Goal: Information Seeking & Learning: Learn about a topic

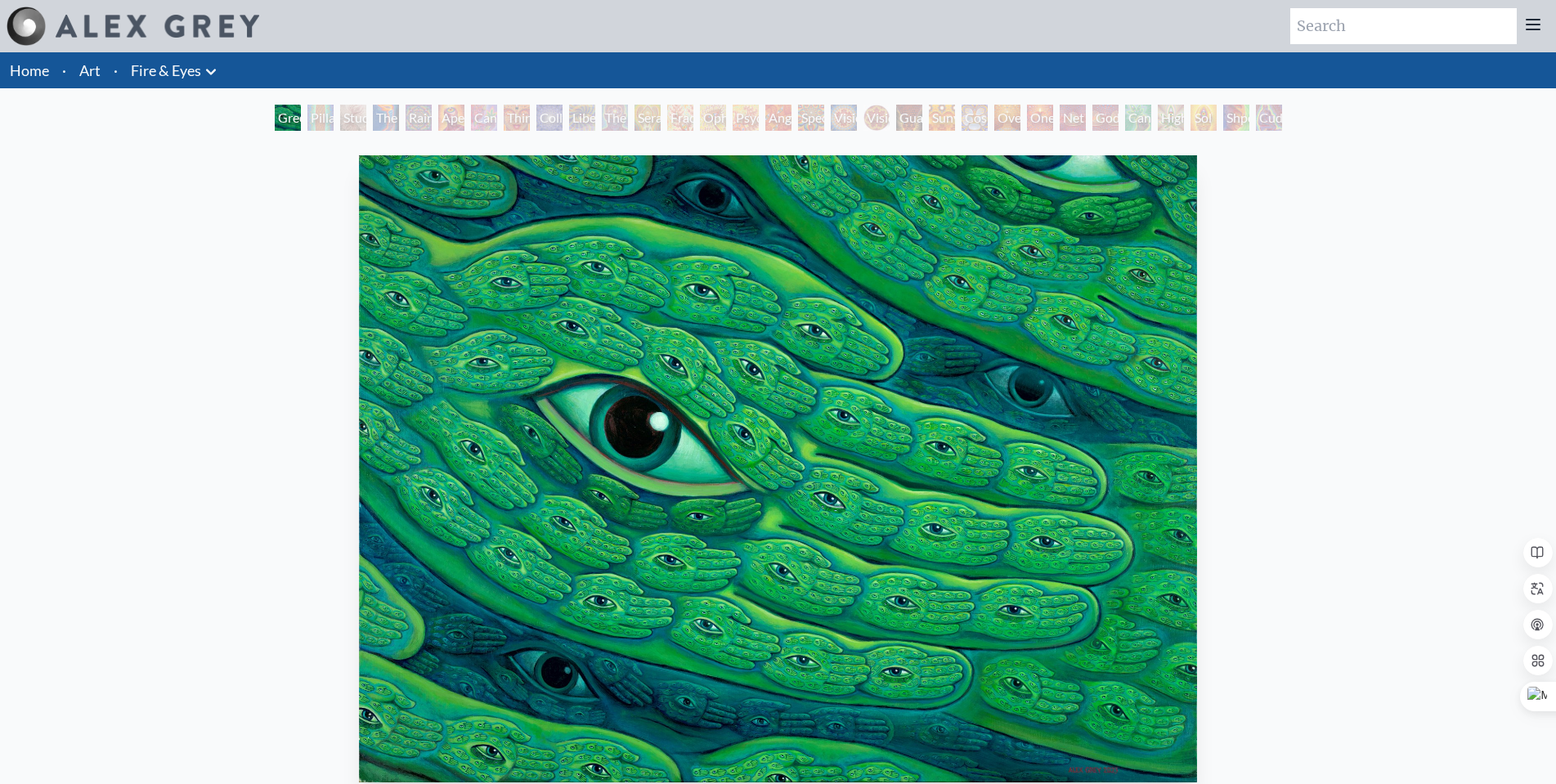
click at [307, 121] on div "Pillar of Awareness" at bounding box center [320, 117] width 26 height 26
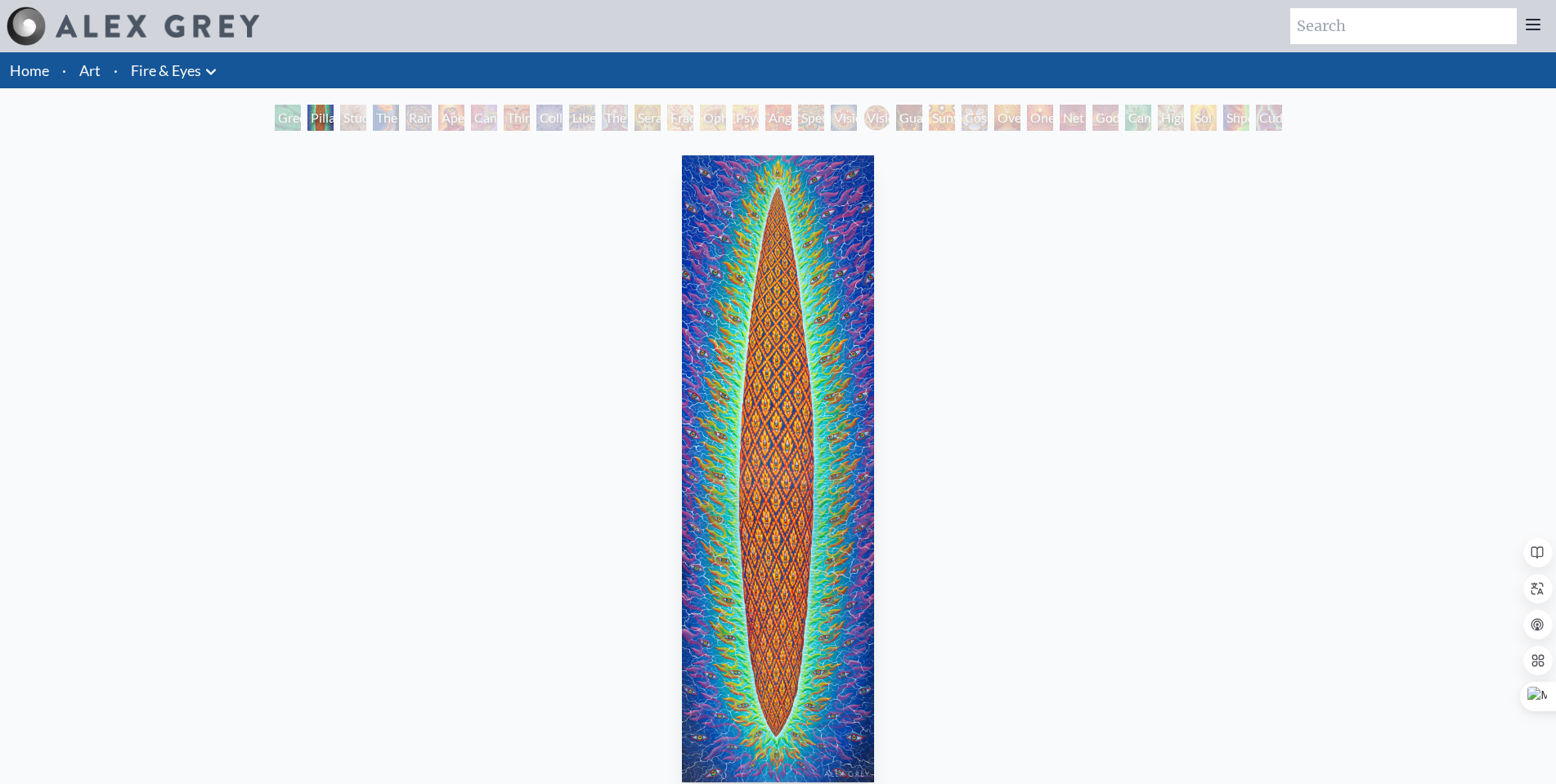
click at [749, 364] on img "2 / 31" at bounding box center [778, 468] width 192 height 627
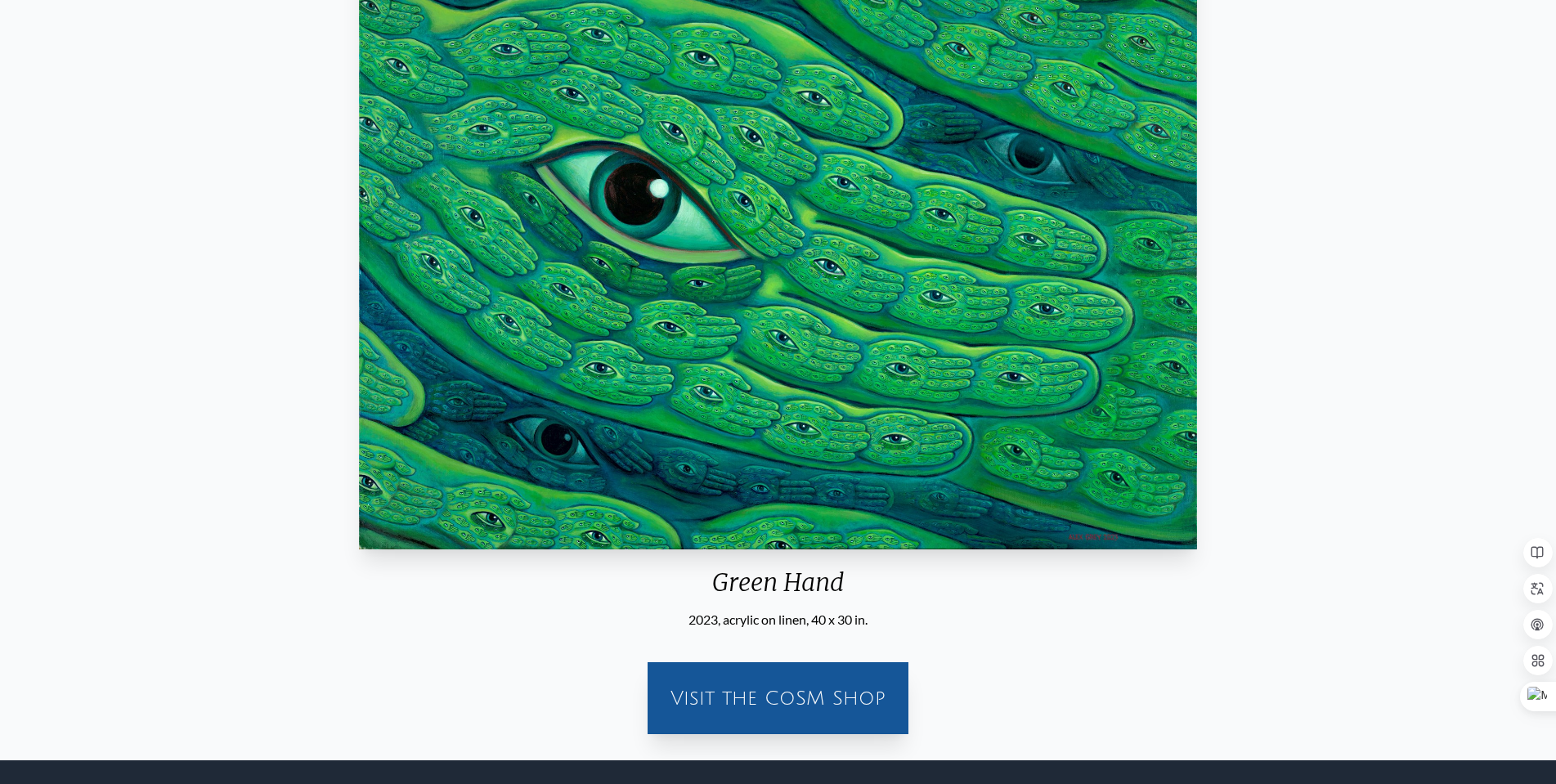
scroll to position [327, 0]
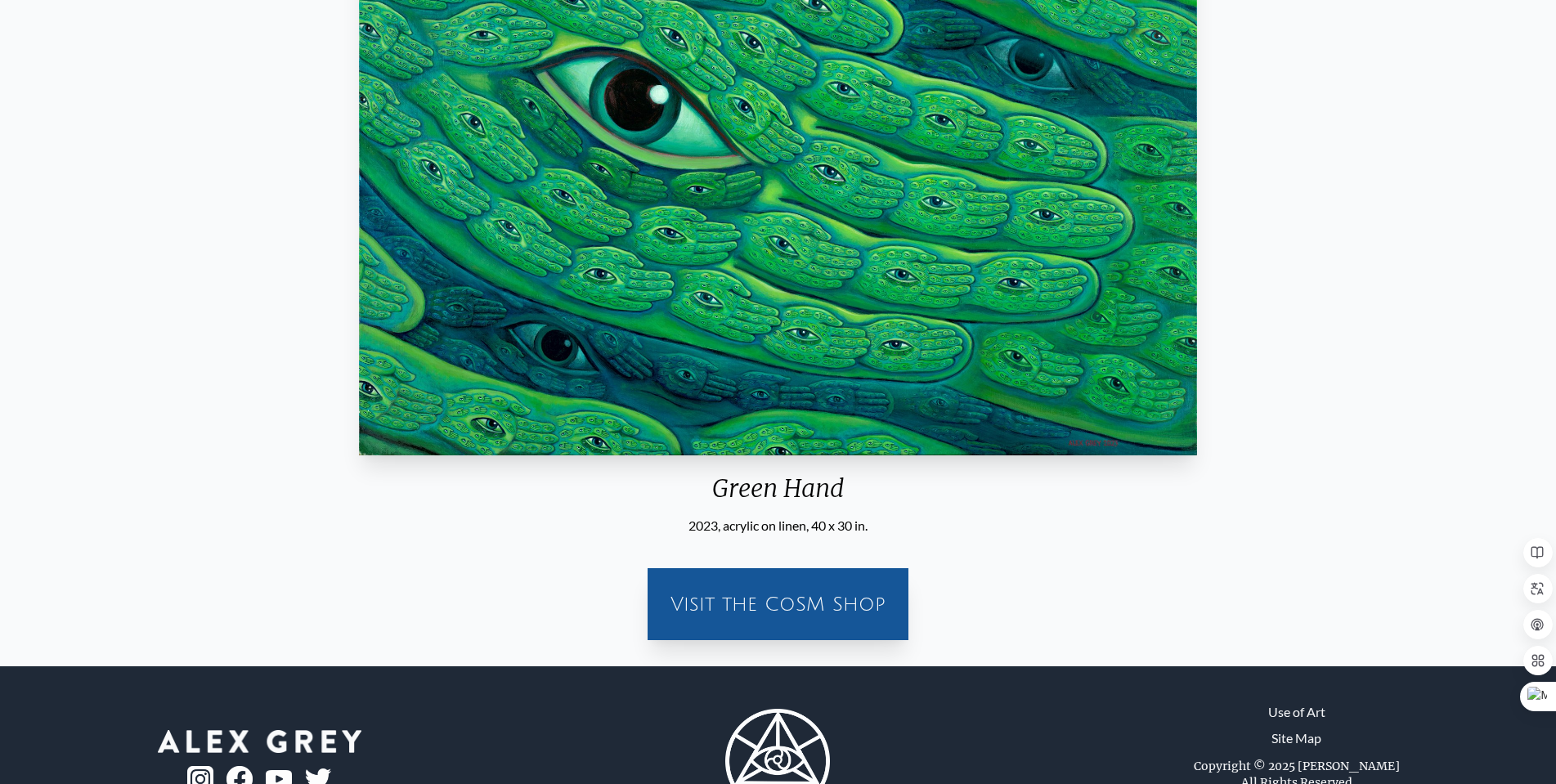
click at [1050, 354] on img "1 / 31" at bounding box center [778, 141] width 839 height 627
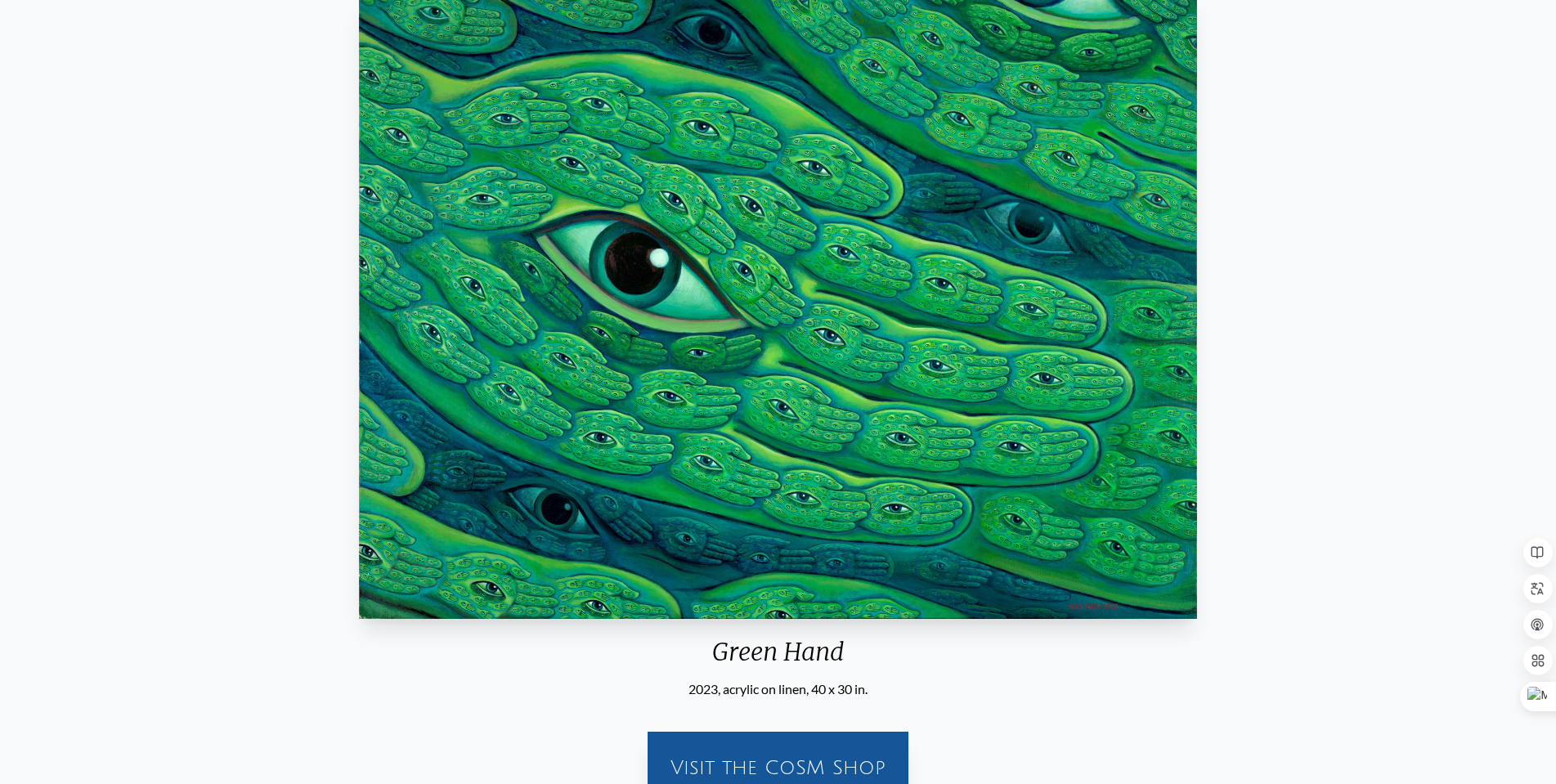
scroll to position [0, 0]
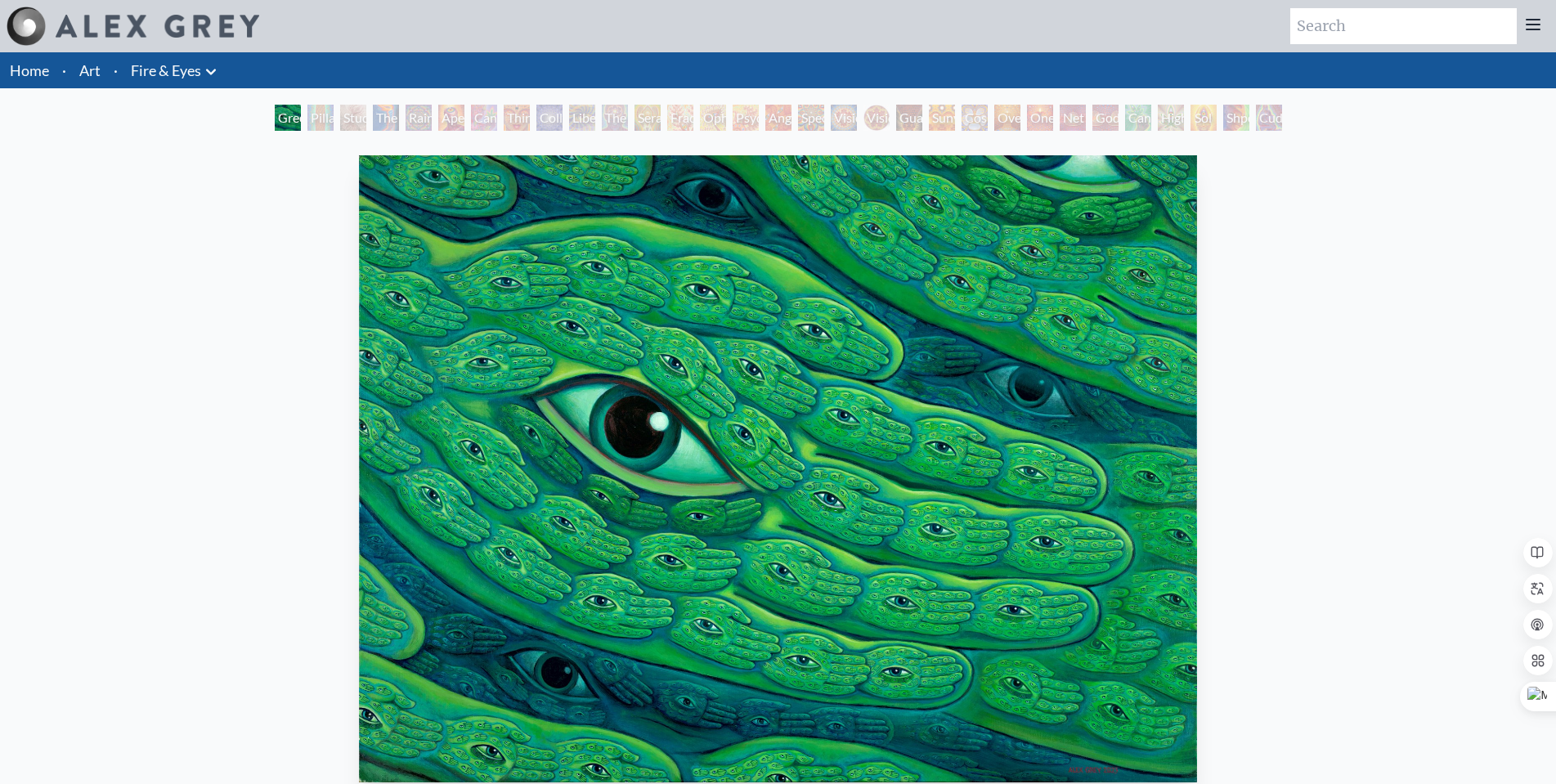
click at [310, 113] on div "Pillar of Awareness" at bounding box center [320, 117] width 26 height 26
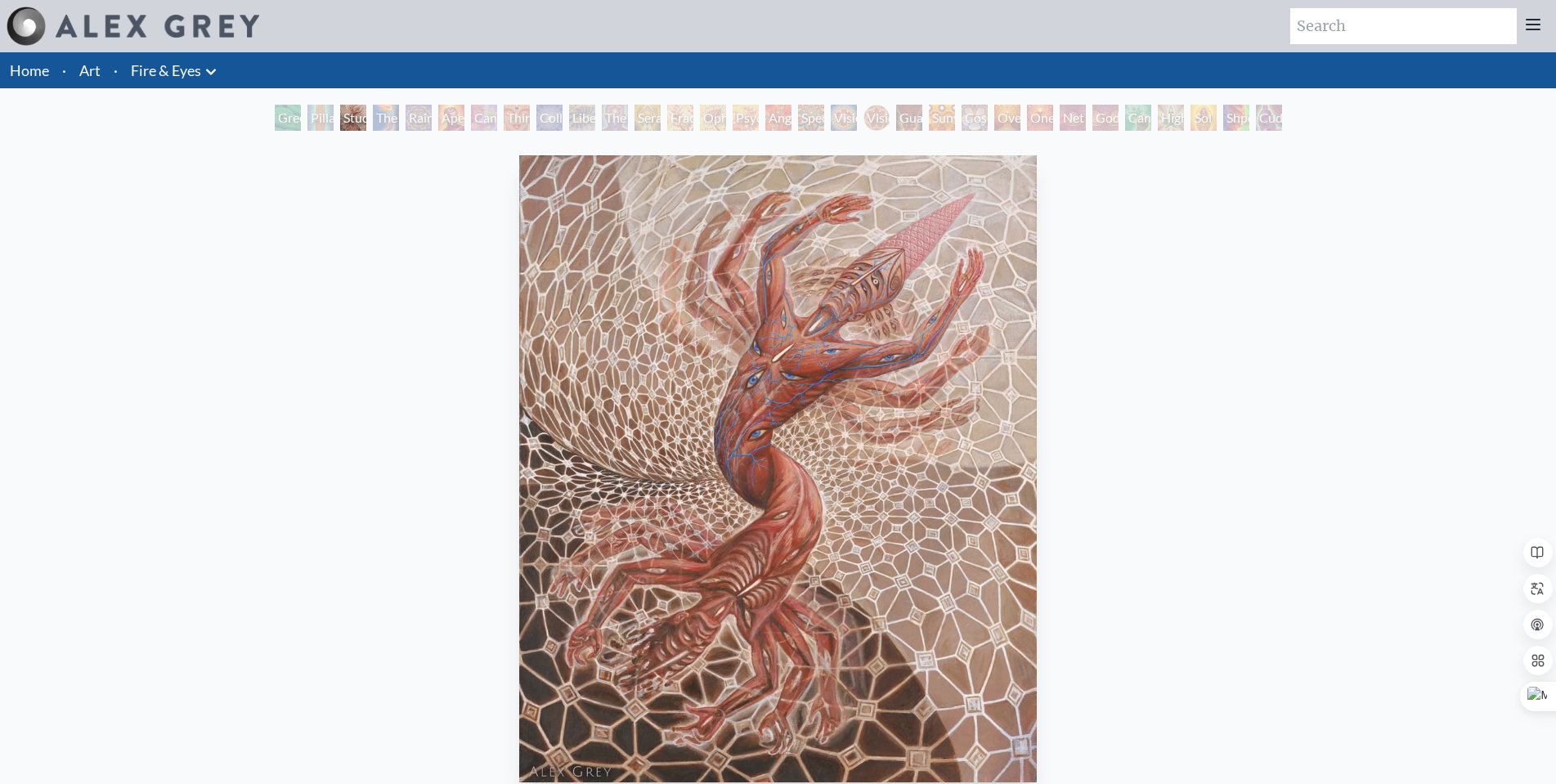
scroll to position [163, 0]
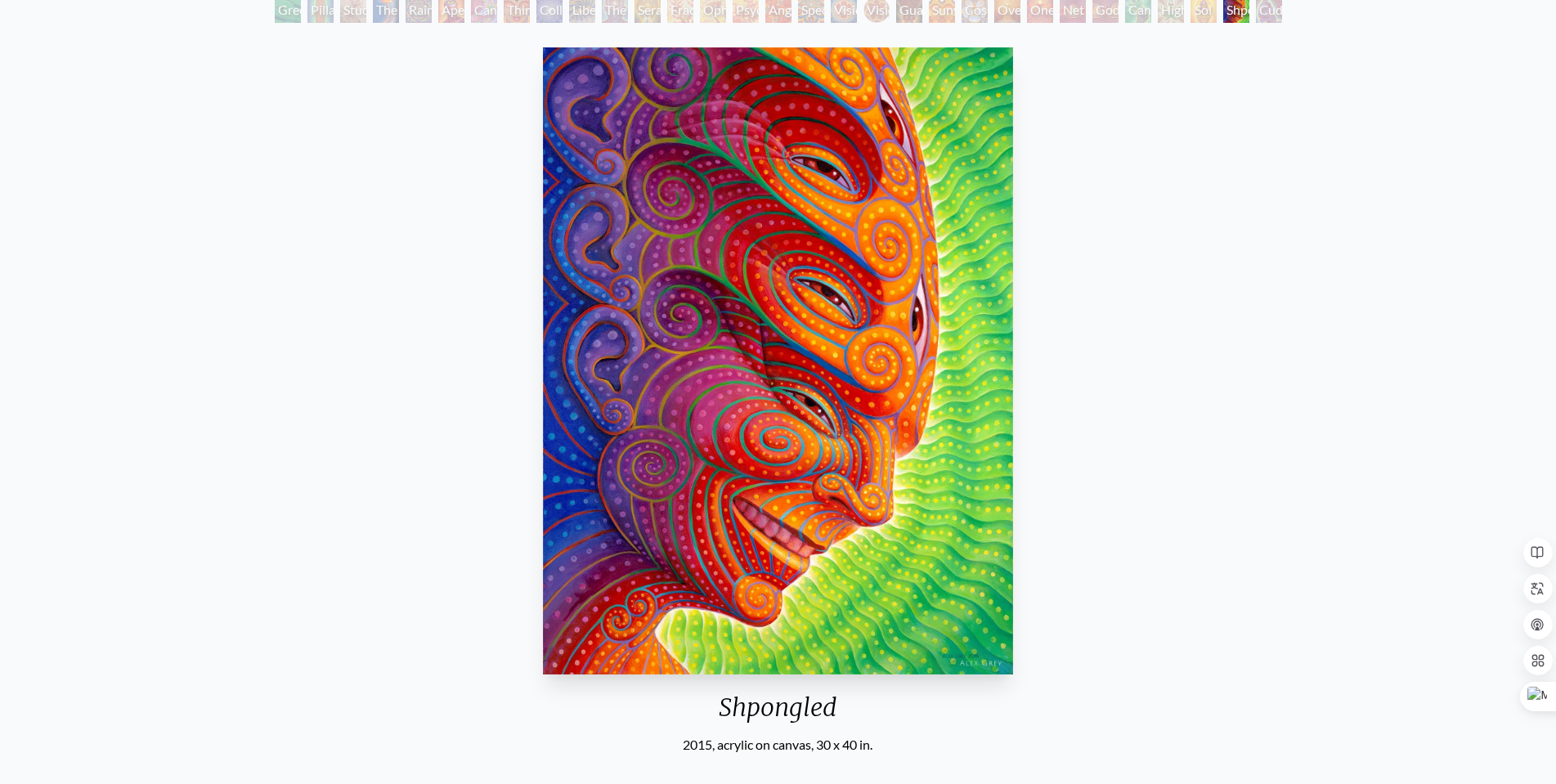
scroll to position [163, 0]
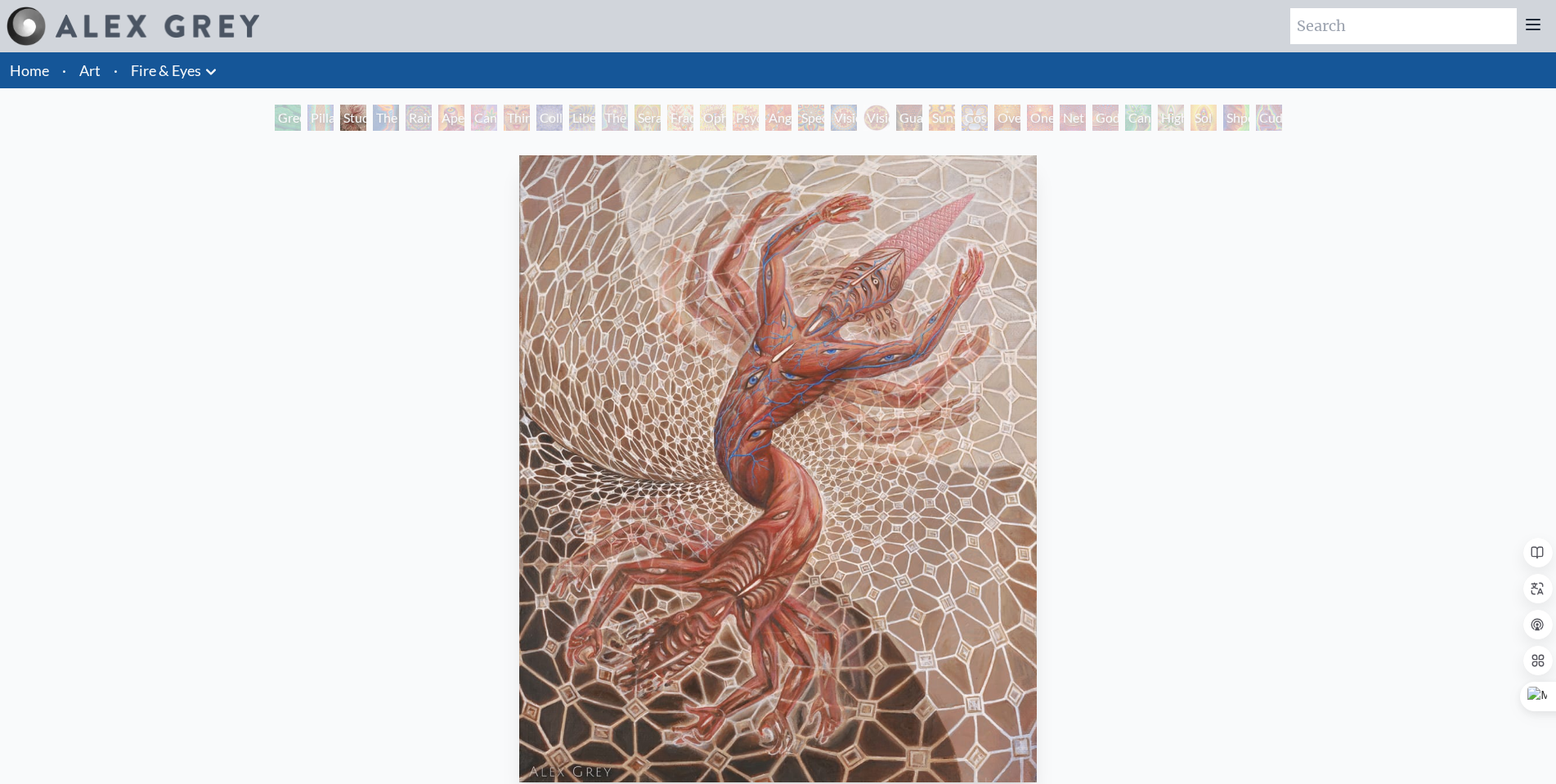
click at [78, 72] on li "Art" at bounding box center [89, 70] width 34 height 36
click at [82, 73] on link "Art" at bounding box center [89, 70] width 21 height 23
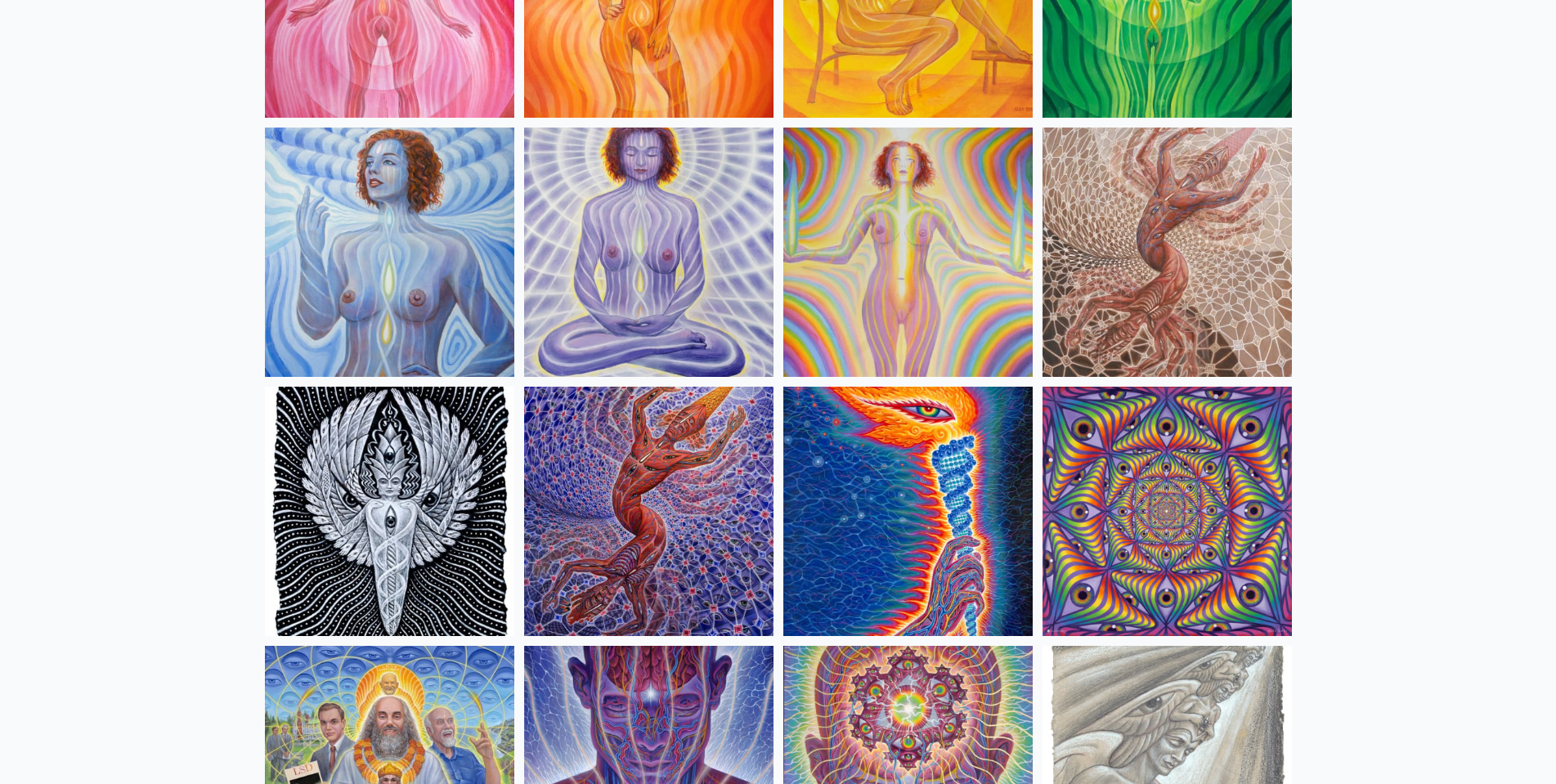
scroll to position [1144, 0]
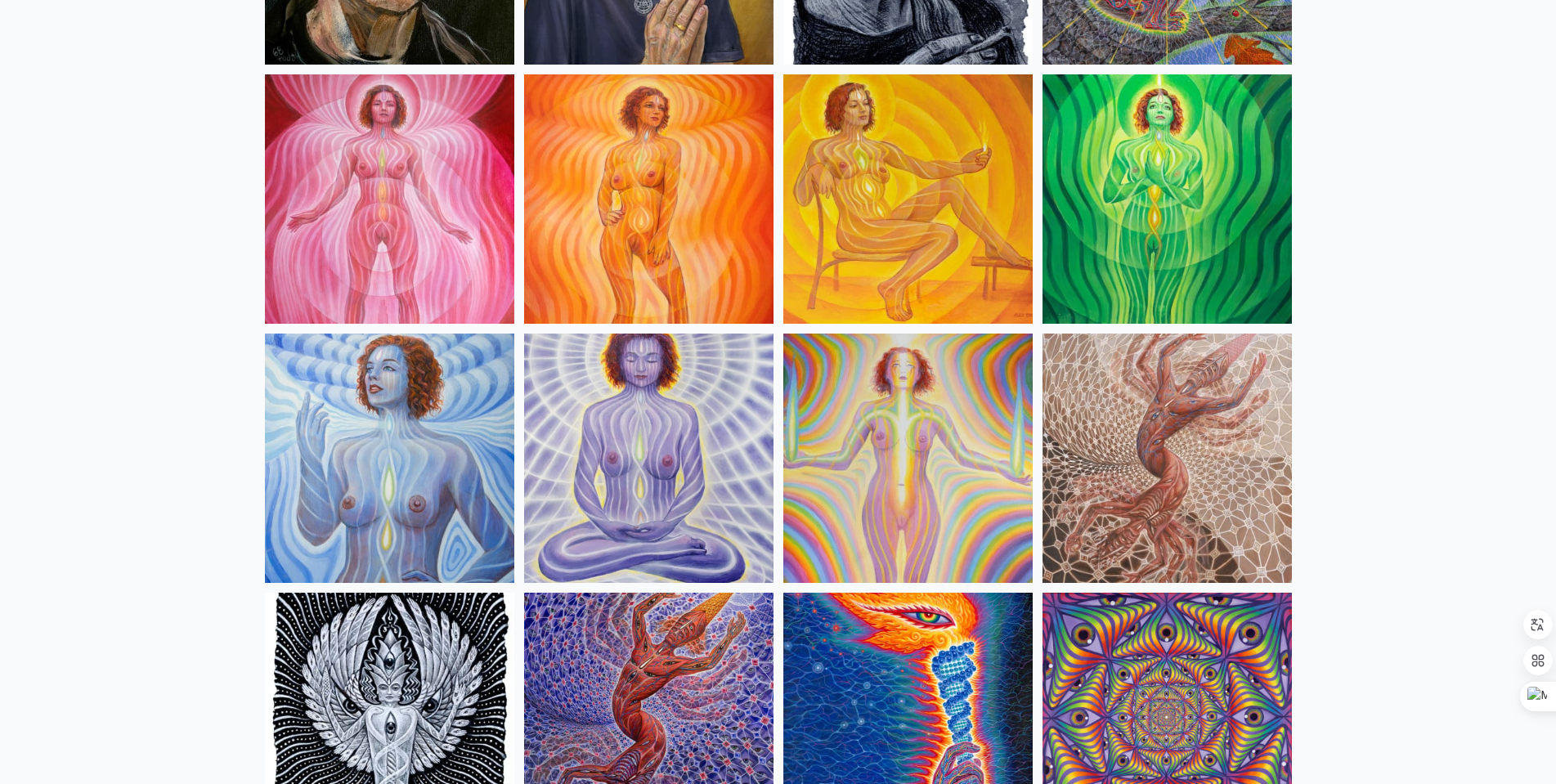
click at [337, 168] on img at bounding box center [389, 198] width 250 height 249
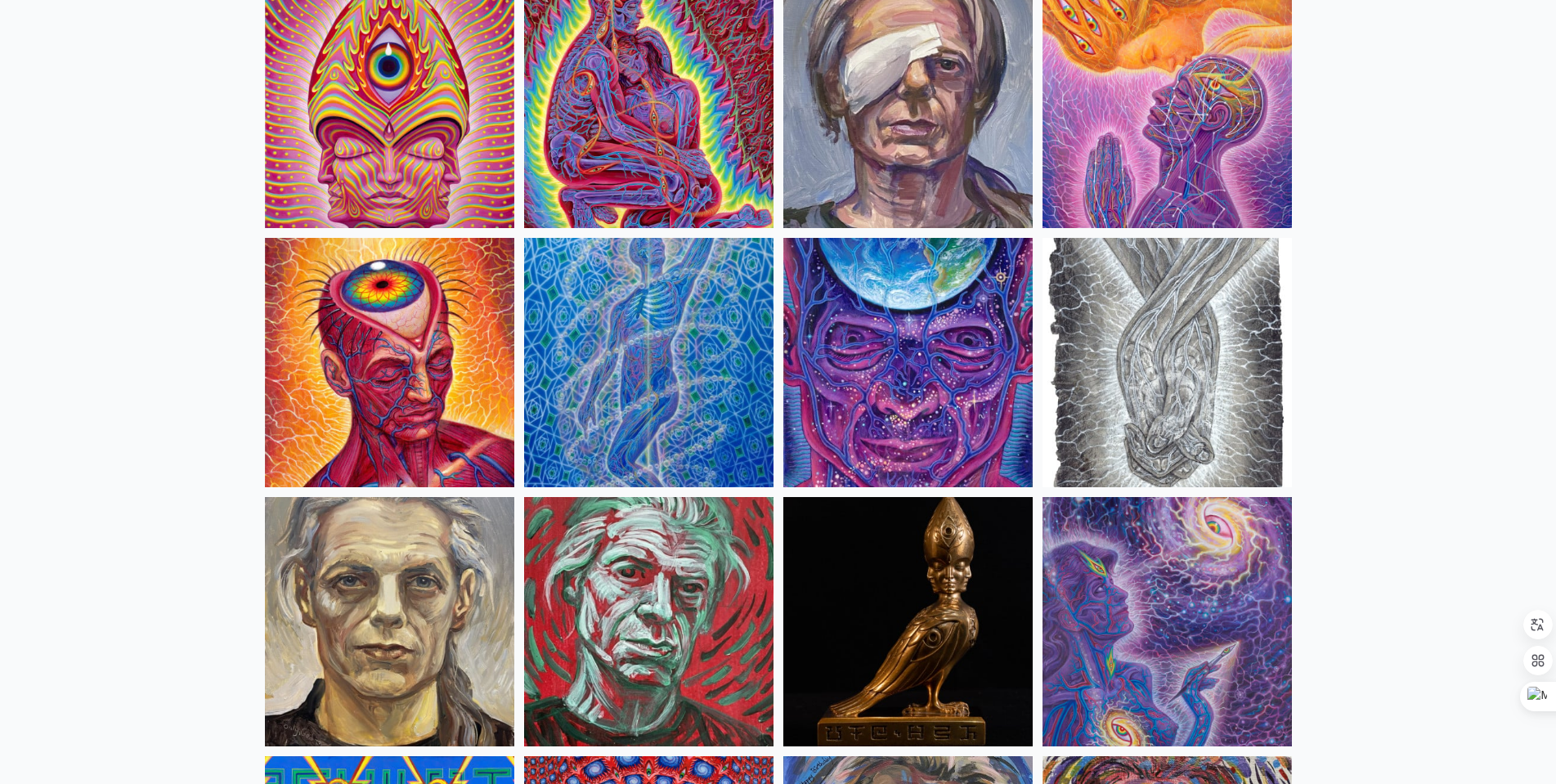
scroll to position [3597, 0]
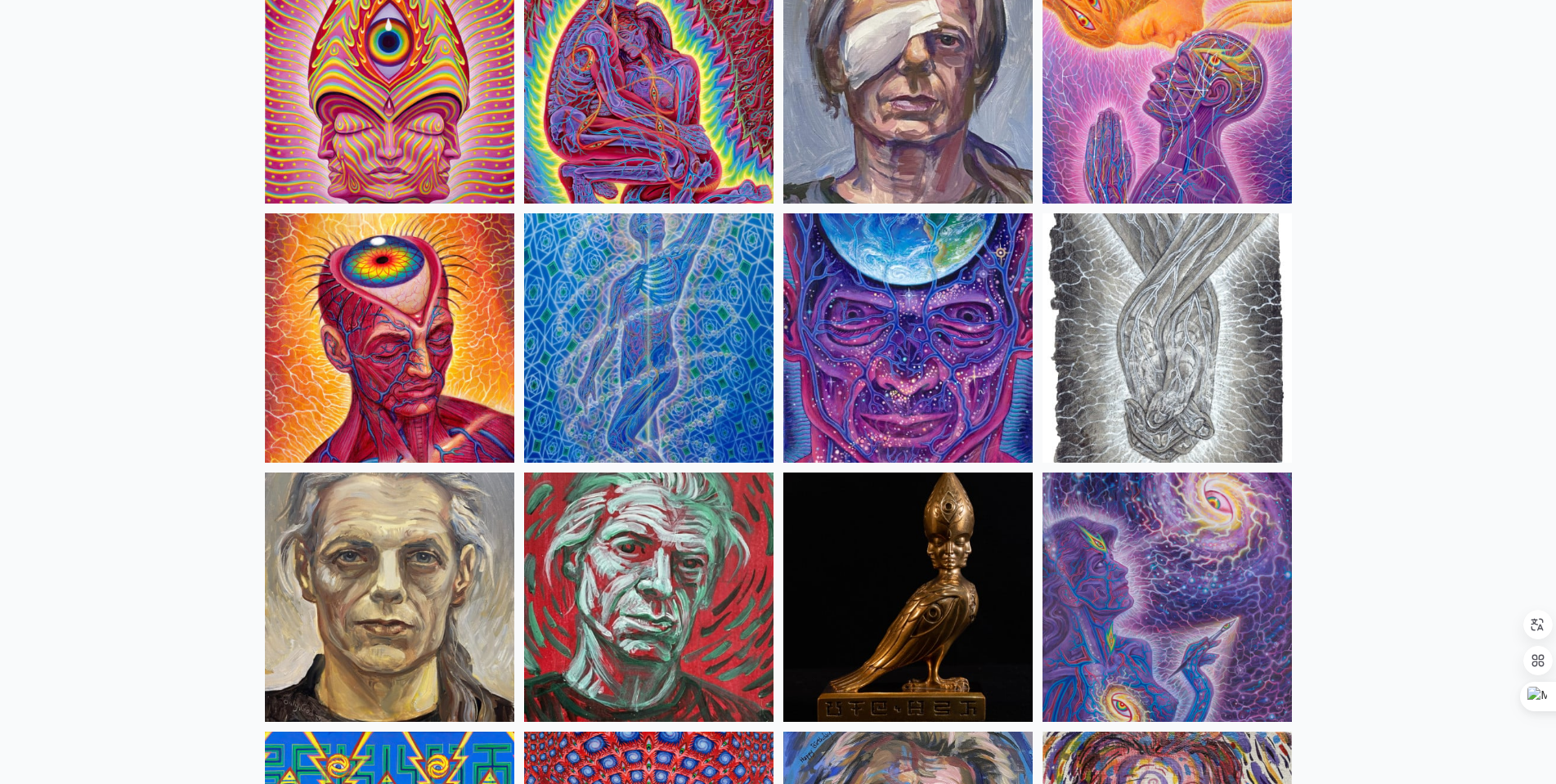
click at [1171, 353] on img at bounding box center [1167, 338] width 250 height 249
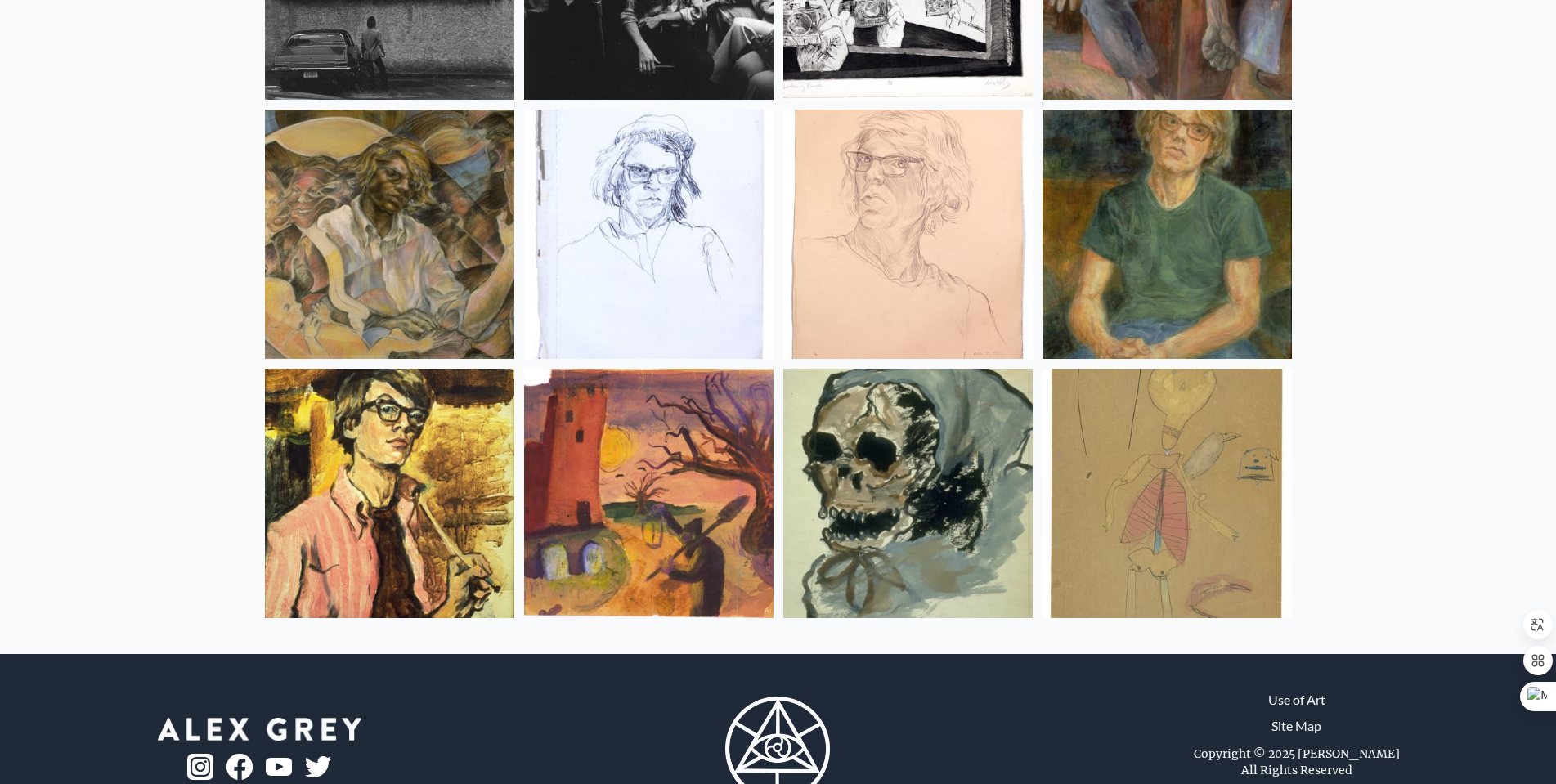
scroll to position [21641, 0]
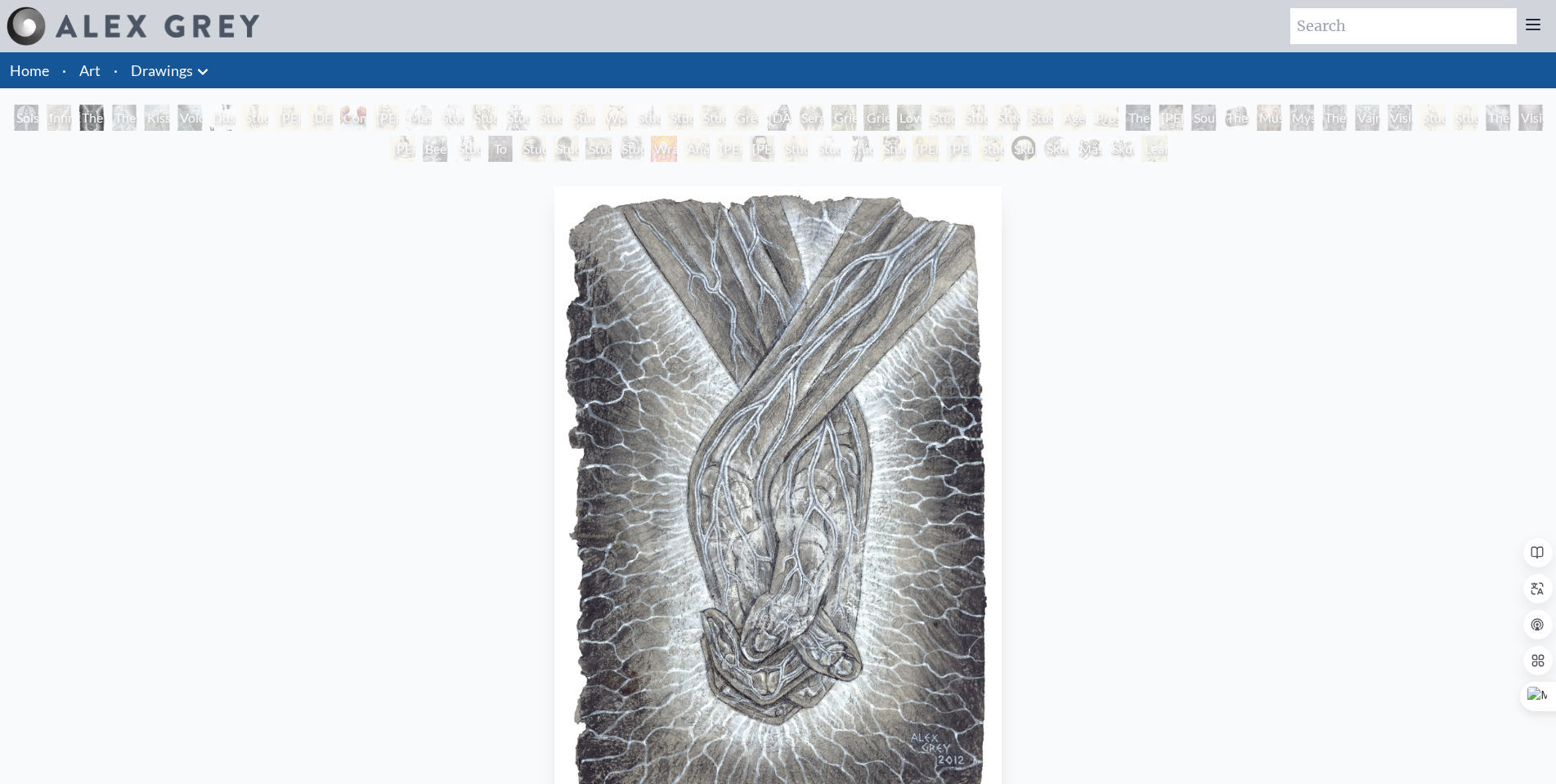
click at [105, 121] on div "The Love Held Between Us" at bounding box center [91, 117] width 26 height 26
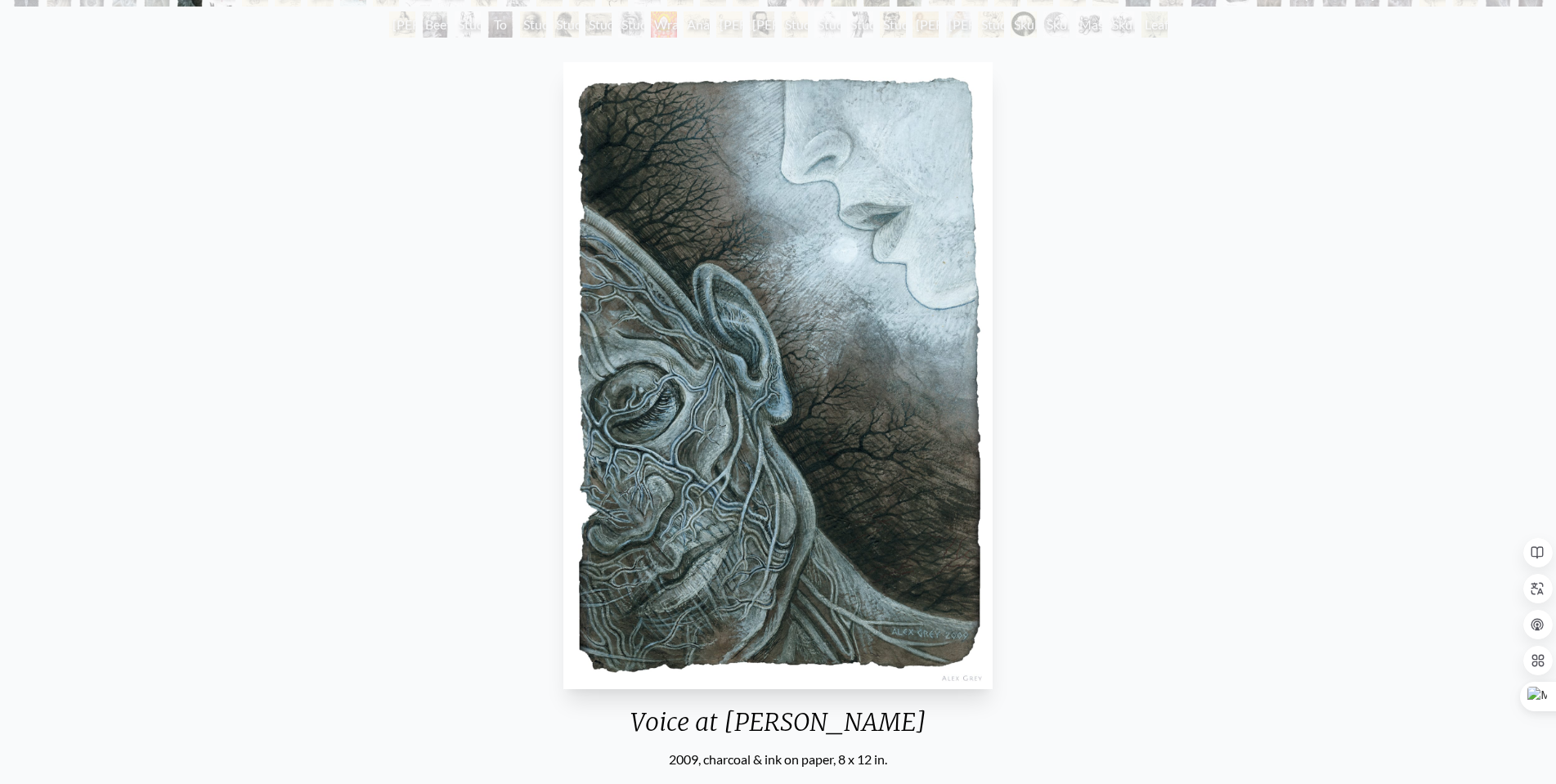
scroll to position [163, 0]
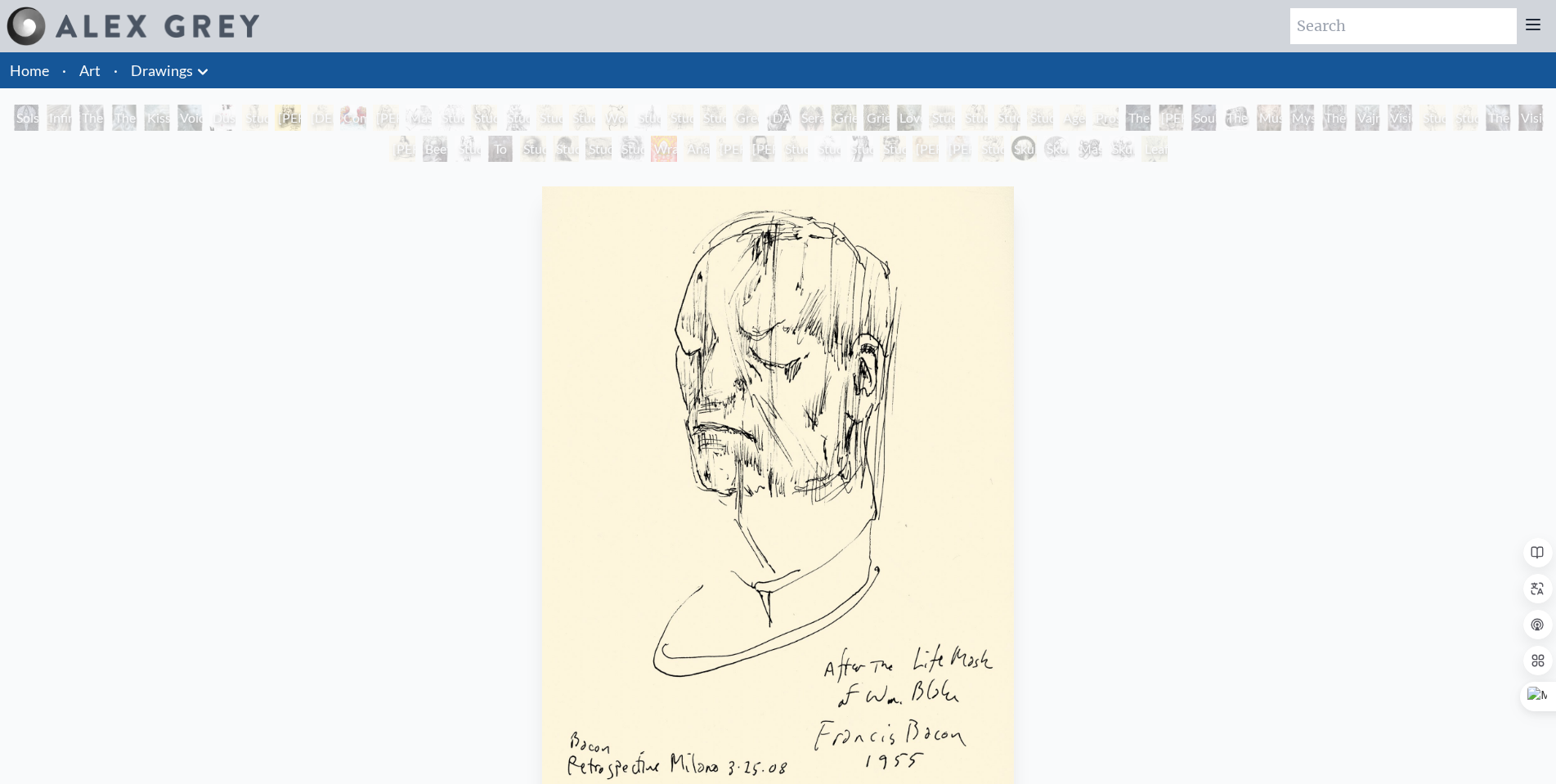
scroll to position [163, 0]
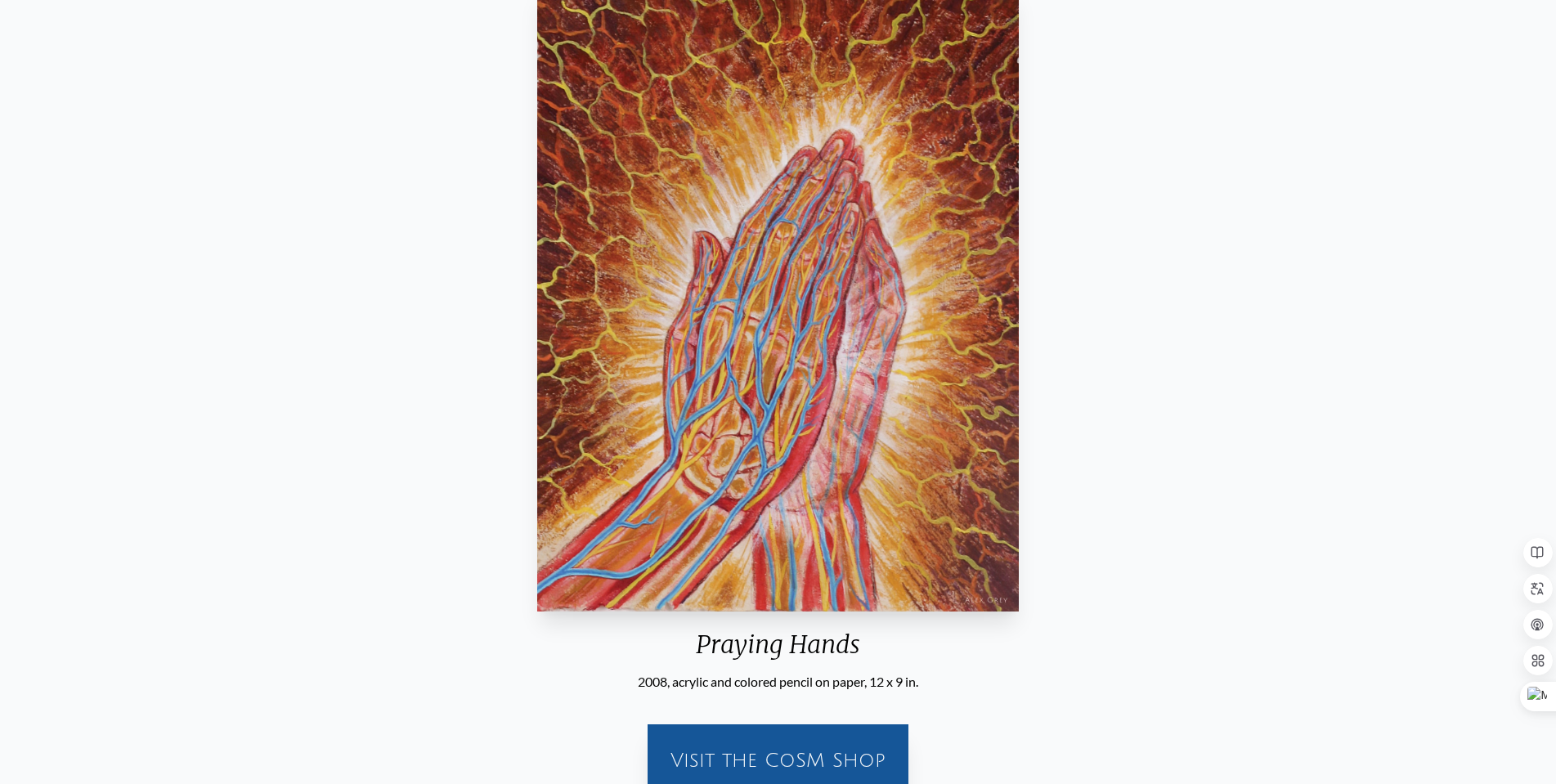
scroll to position [327, 0]
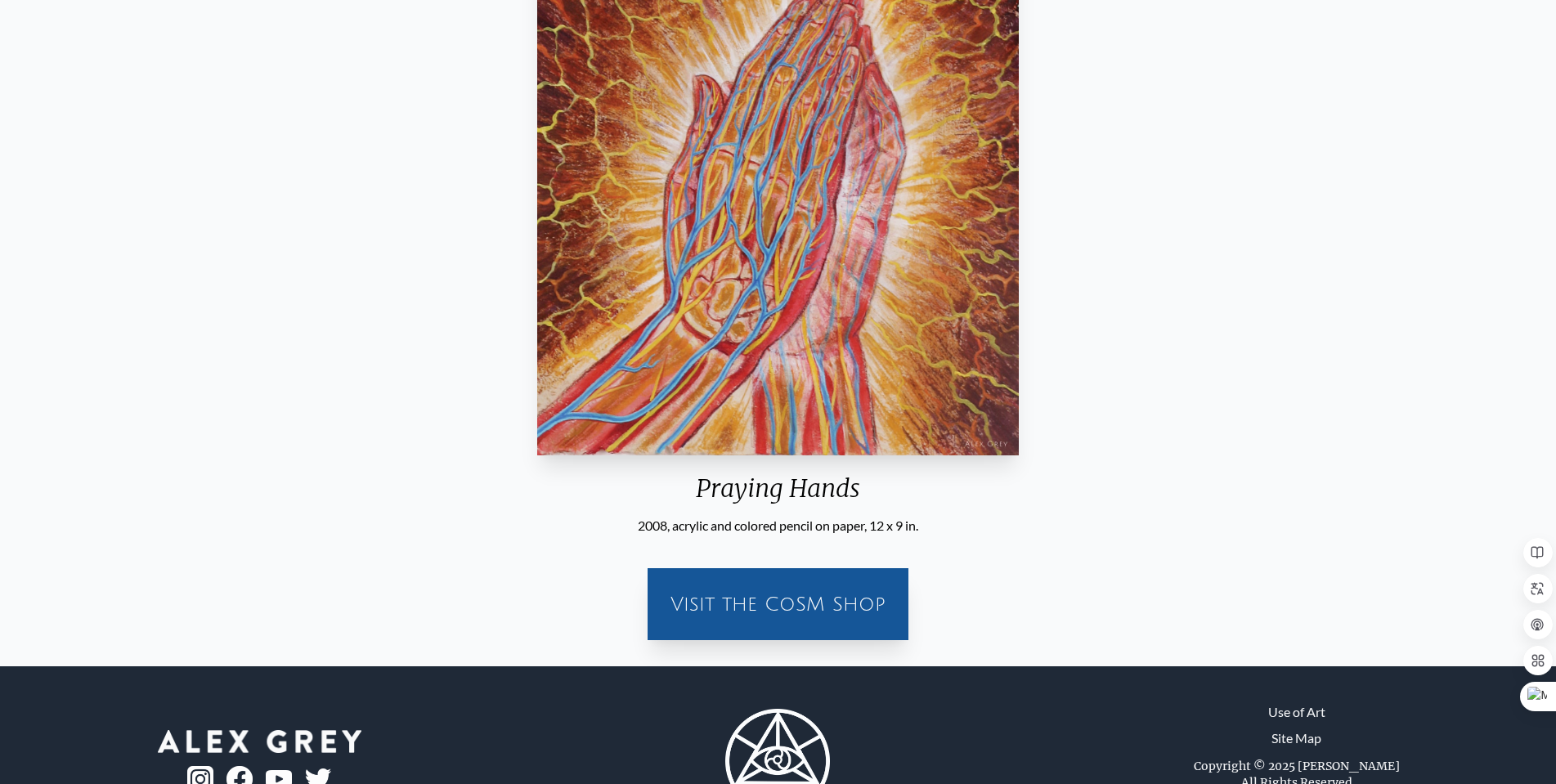
click at [825, 406] on img "34 / 35" at bounding box center [778, 141] width 482 height 627
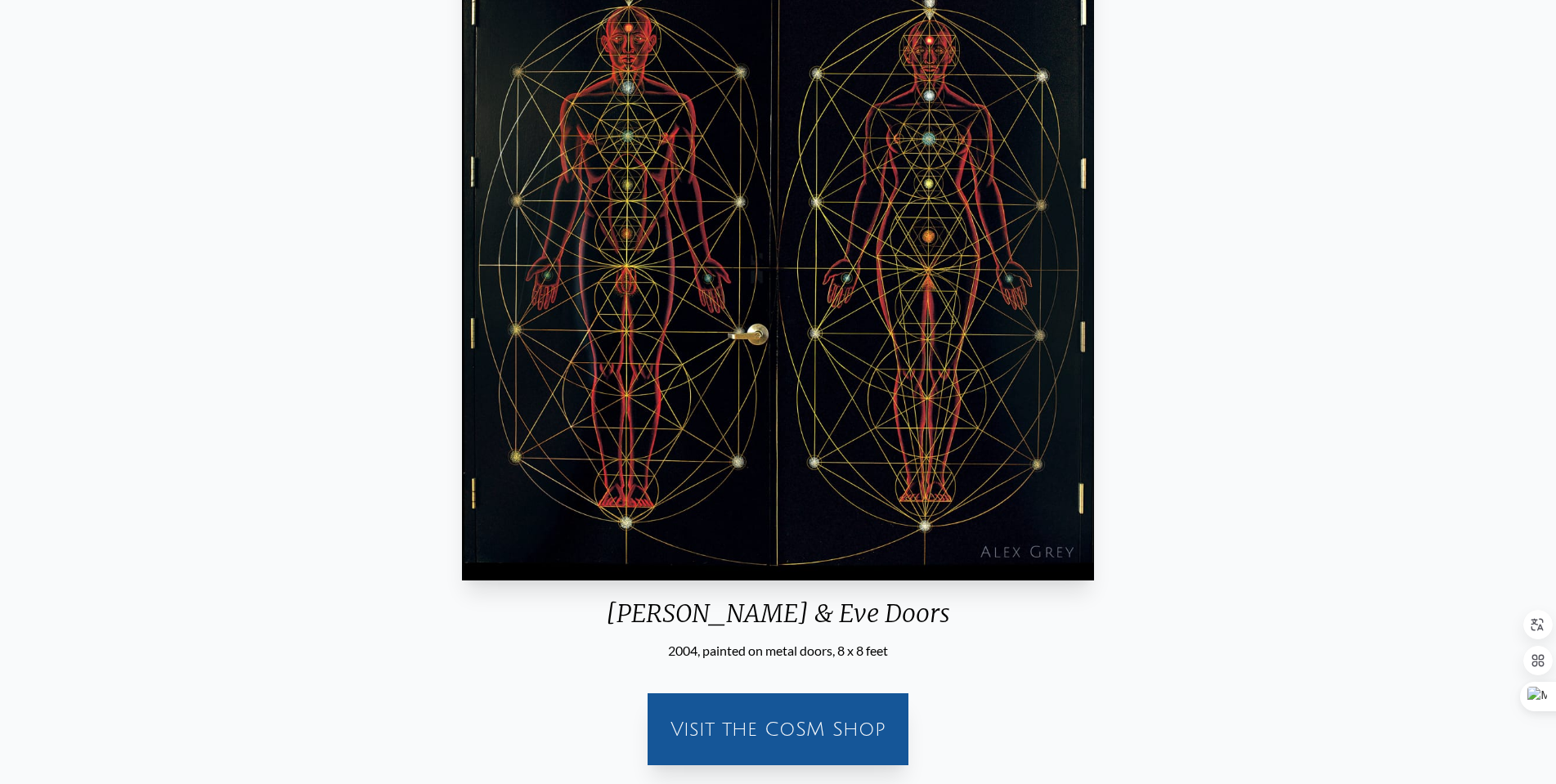
scroll to position [163, 0]
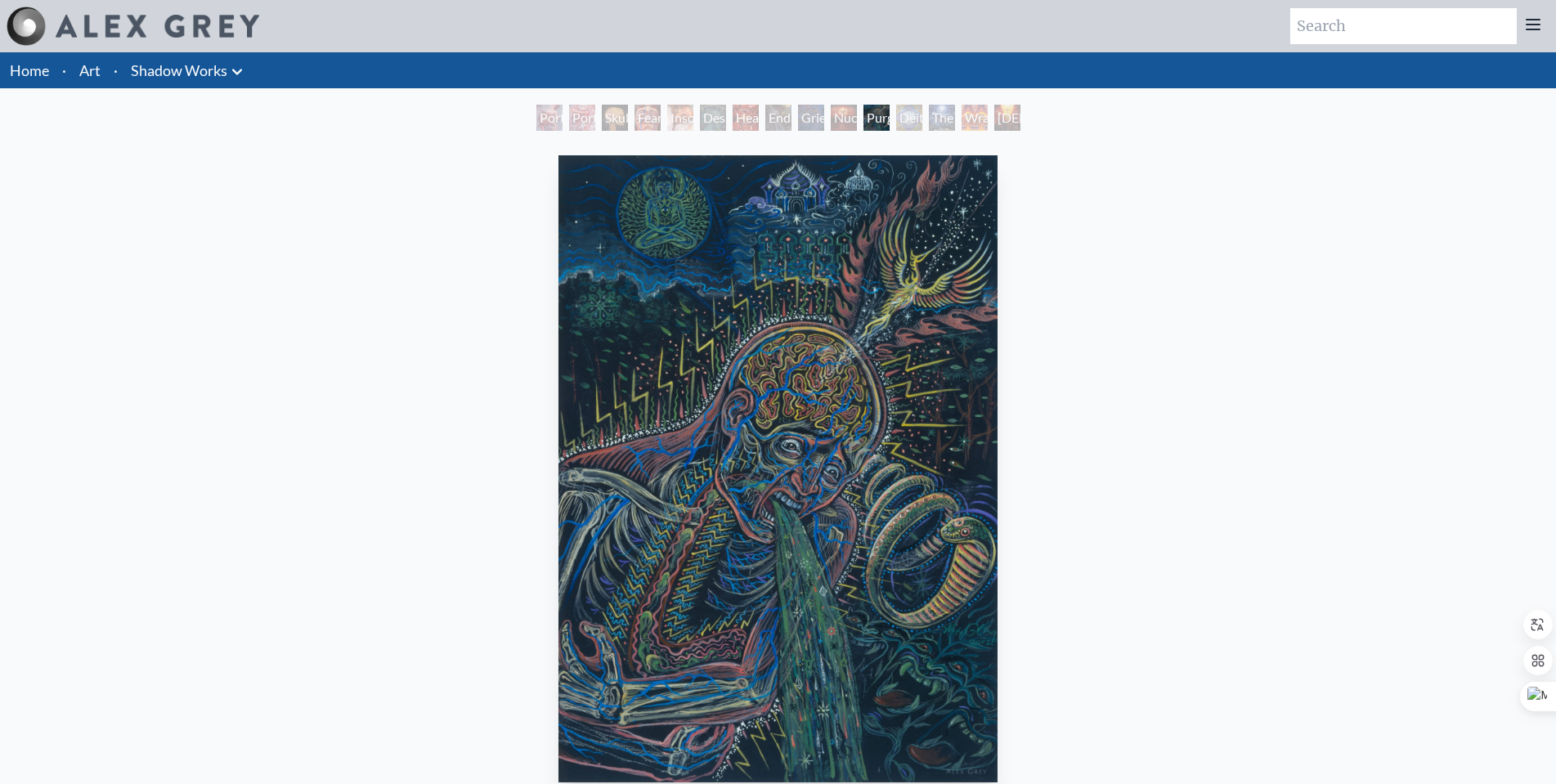
scroll to position [163, 0]
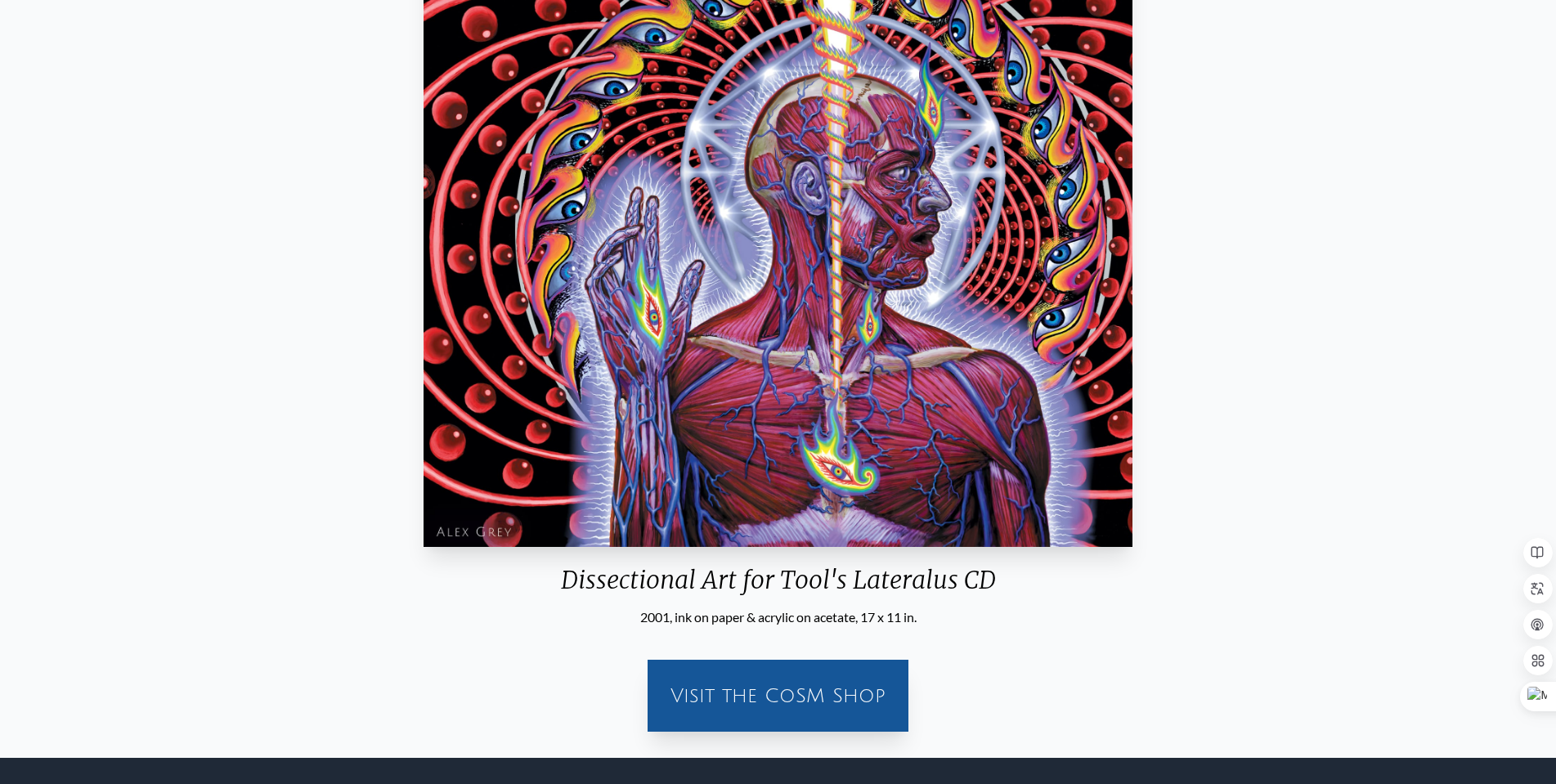
scroll to position [134, 0]
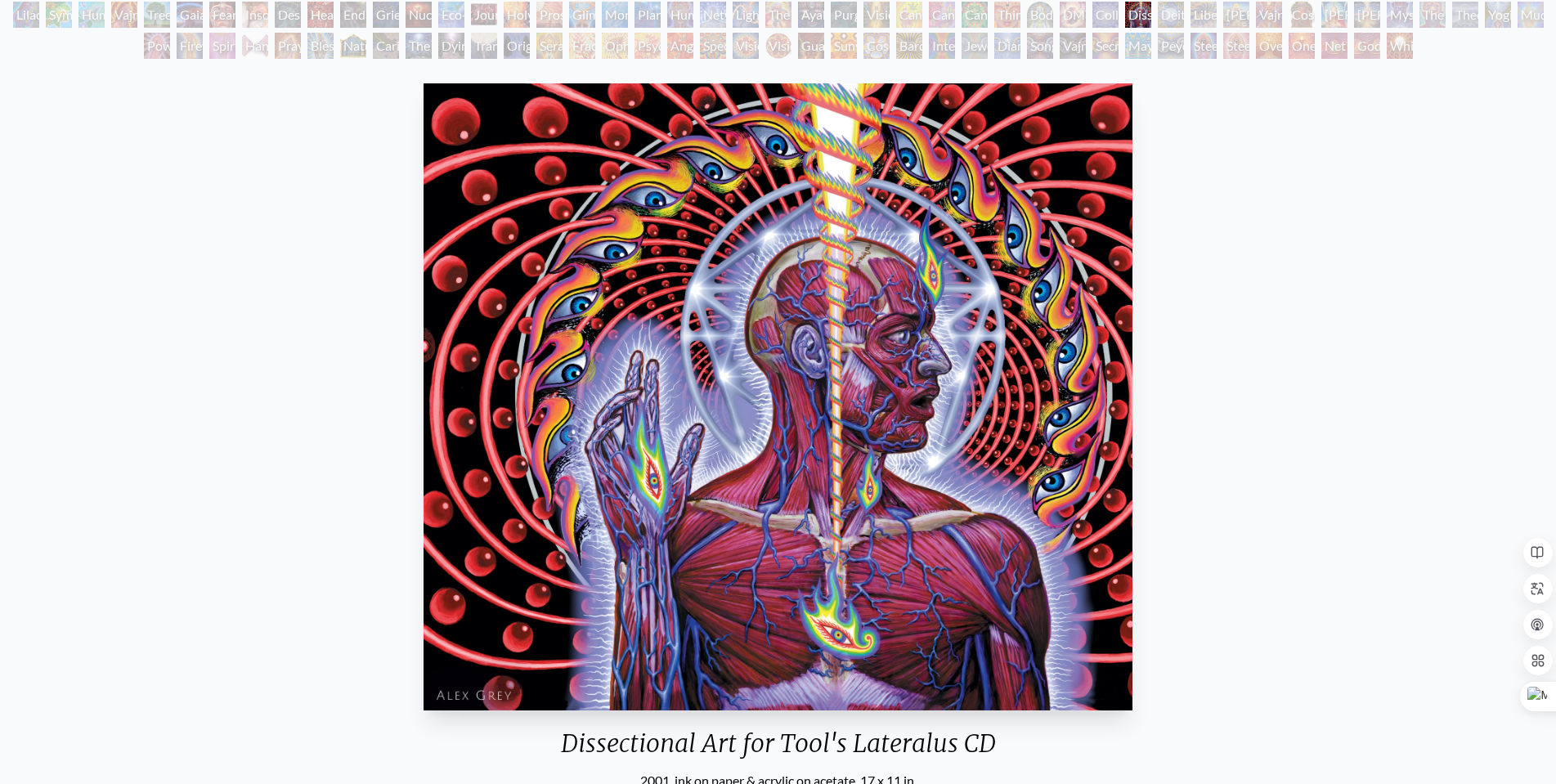
click at [1260, 268] on div "Dissectional Art for Tool's Lateralus CD 2001, ink on paper & acrylic on [MEDIC…" at bounding box center [778, 492] width 1530 height 832
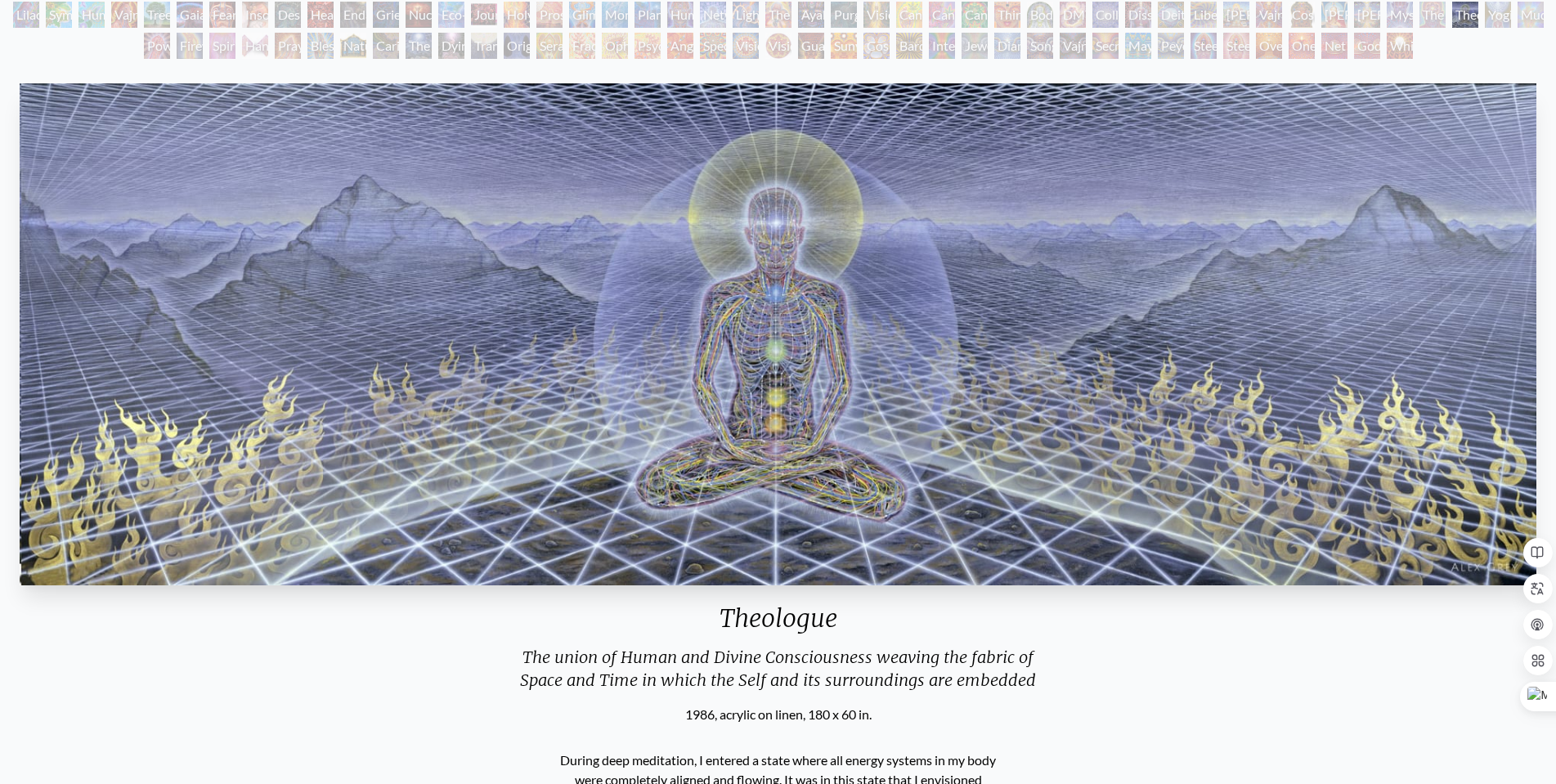
click at [843, 388] on img "92 / 133" at bounding box center [778, 335] width 1517 height 502
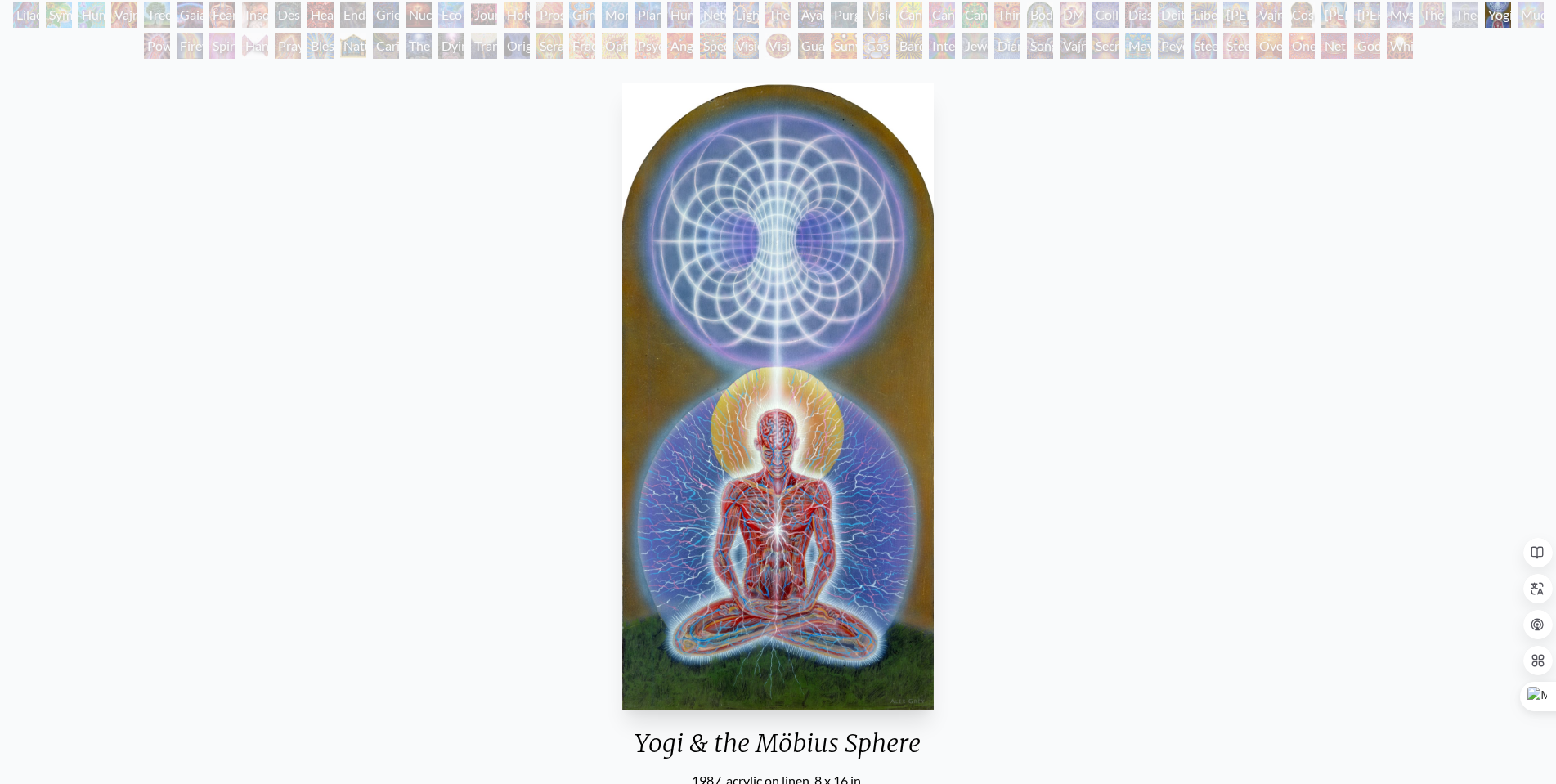
click at [694, 420] on img "93 / 133" at bounding box center [778, 397] width 313 height 627
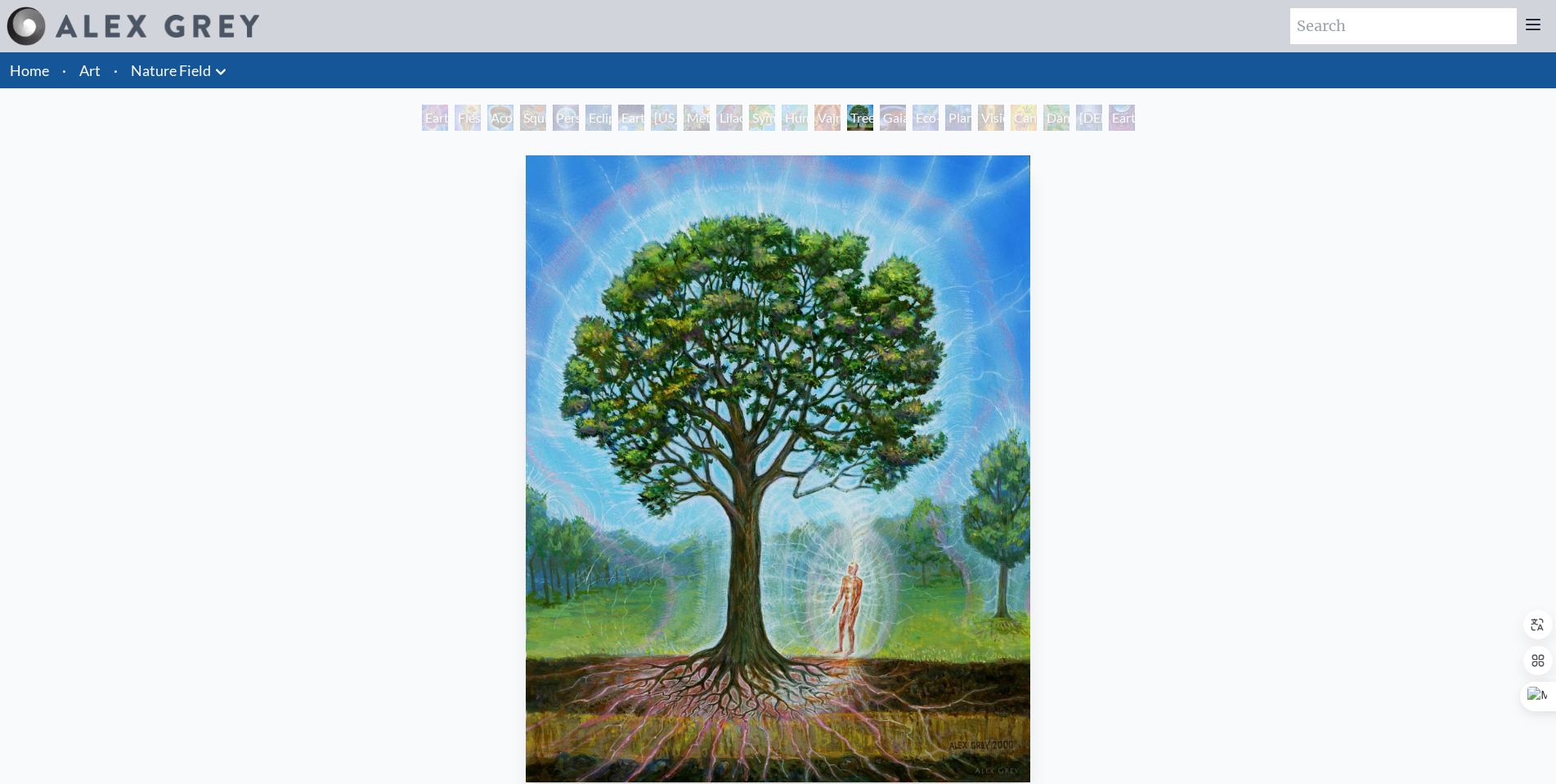
click at [726, 378] on img "14 / 22" at bounding box center [778, 468] width 505 height 627
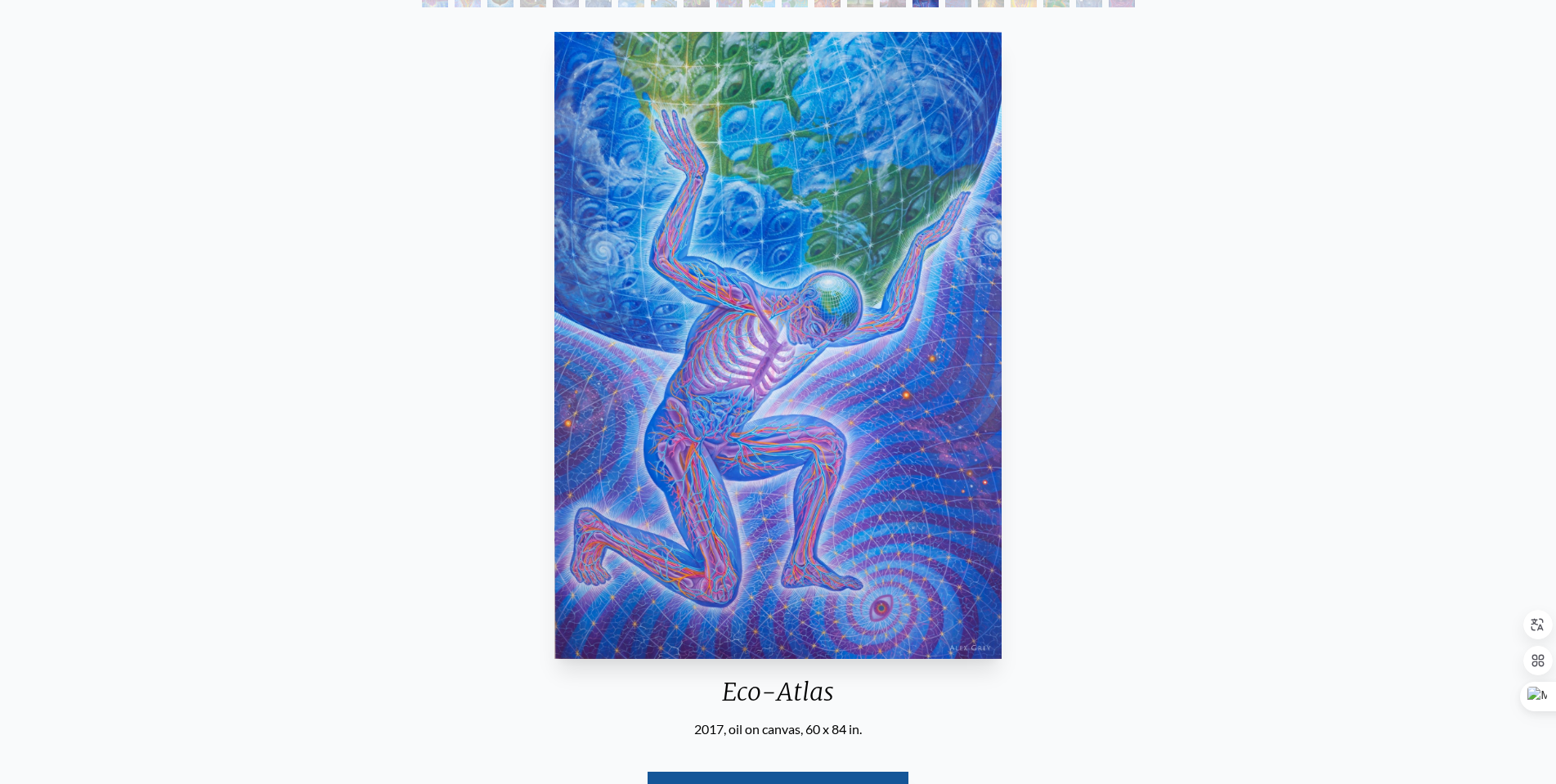
scroll to position [163, 0]
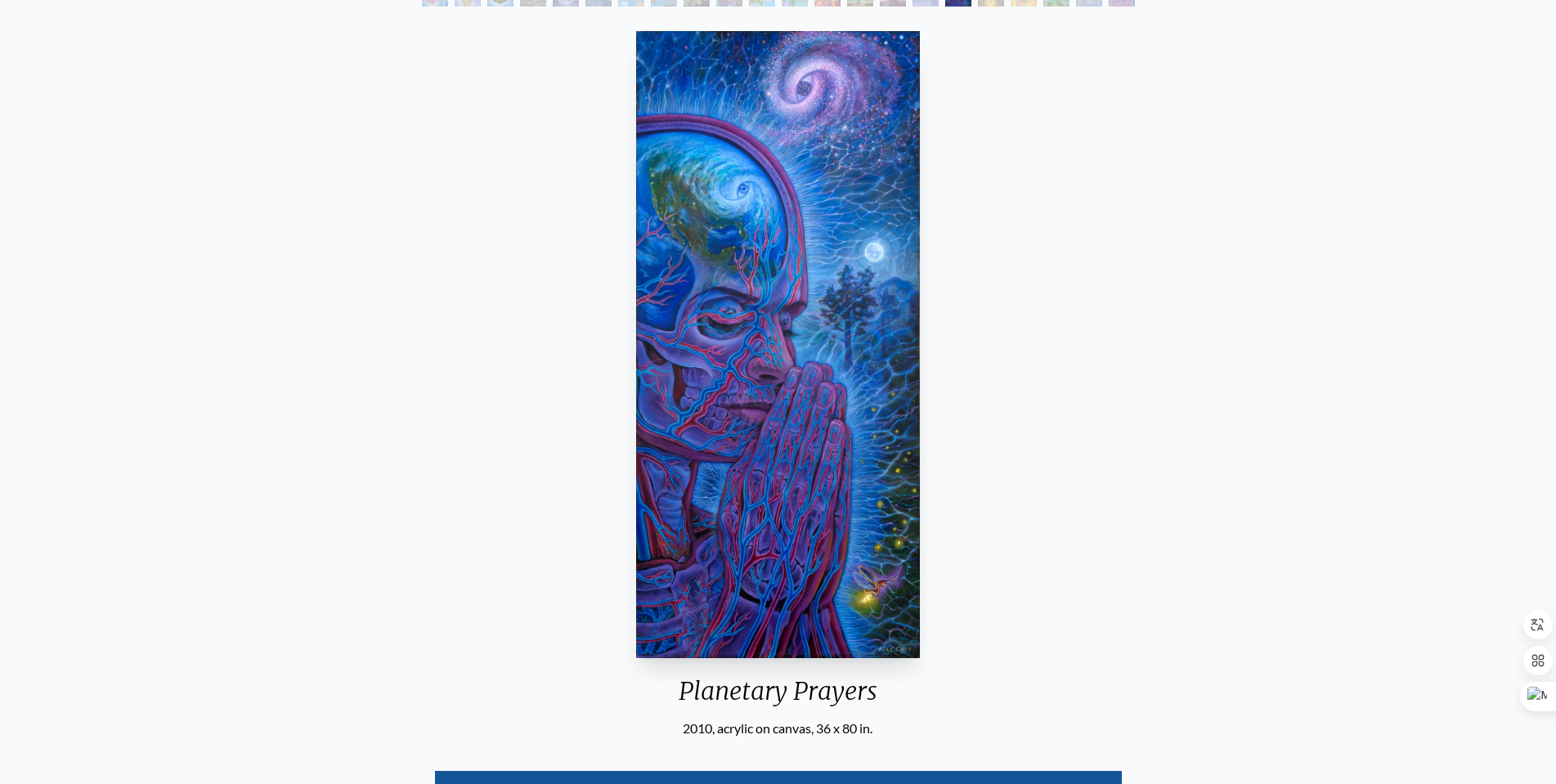
scroll to position [163, 0]
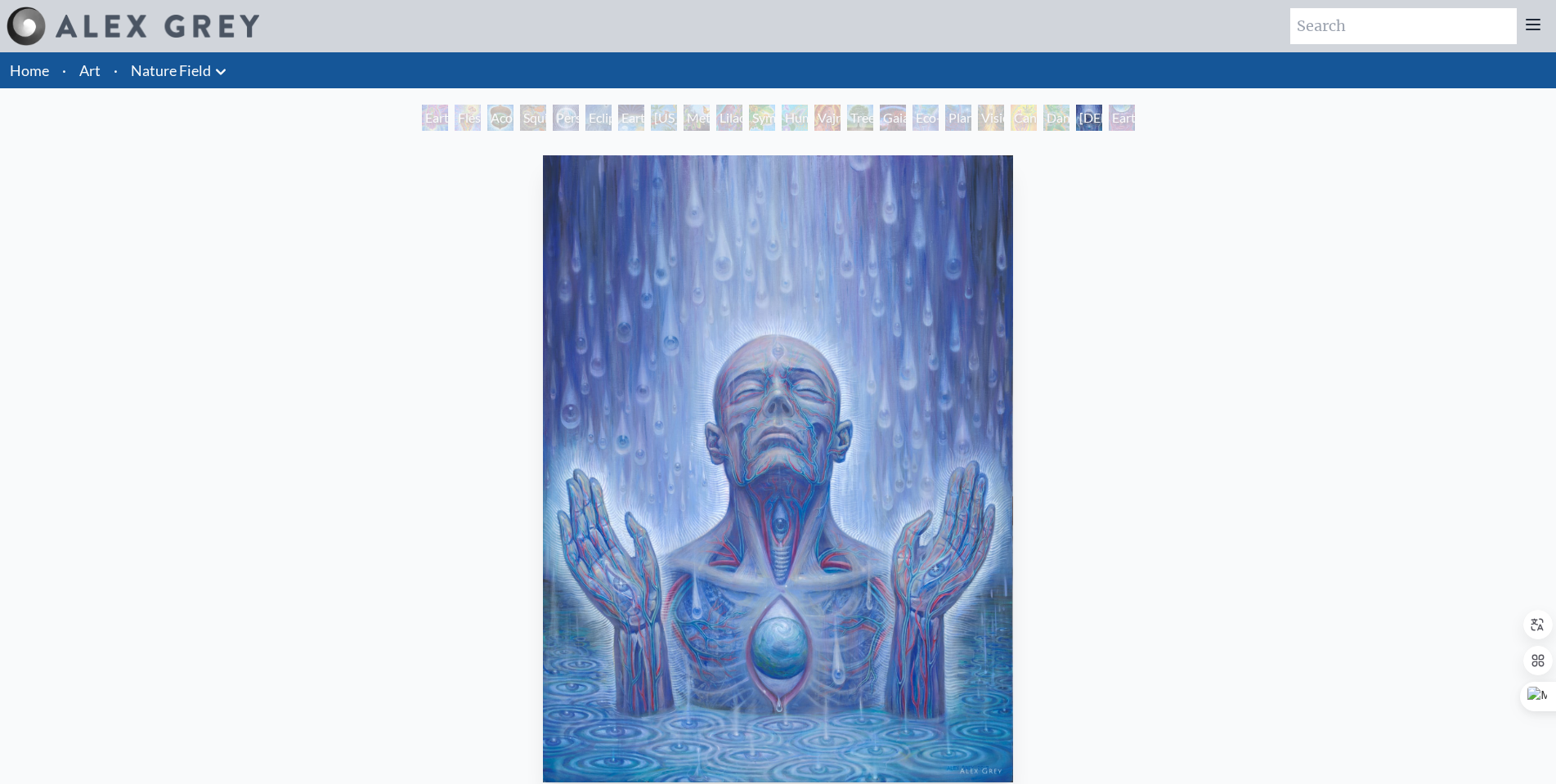
scroll to position [163, 0]
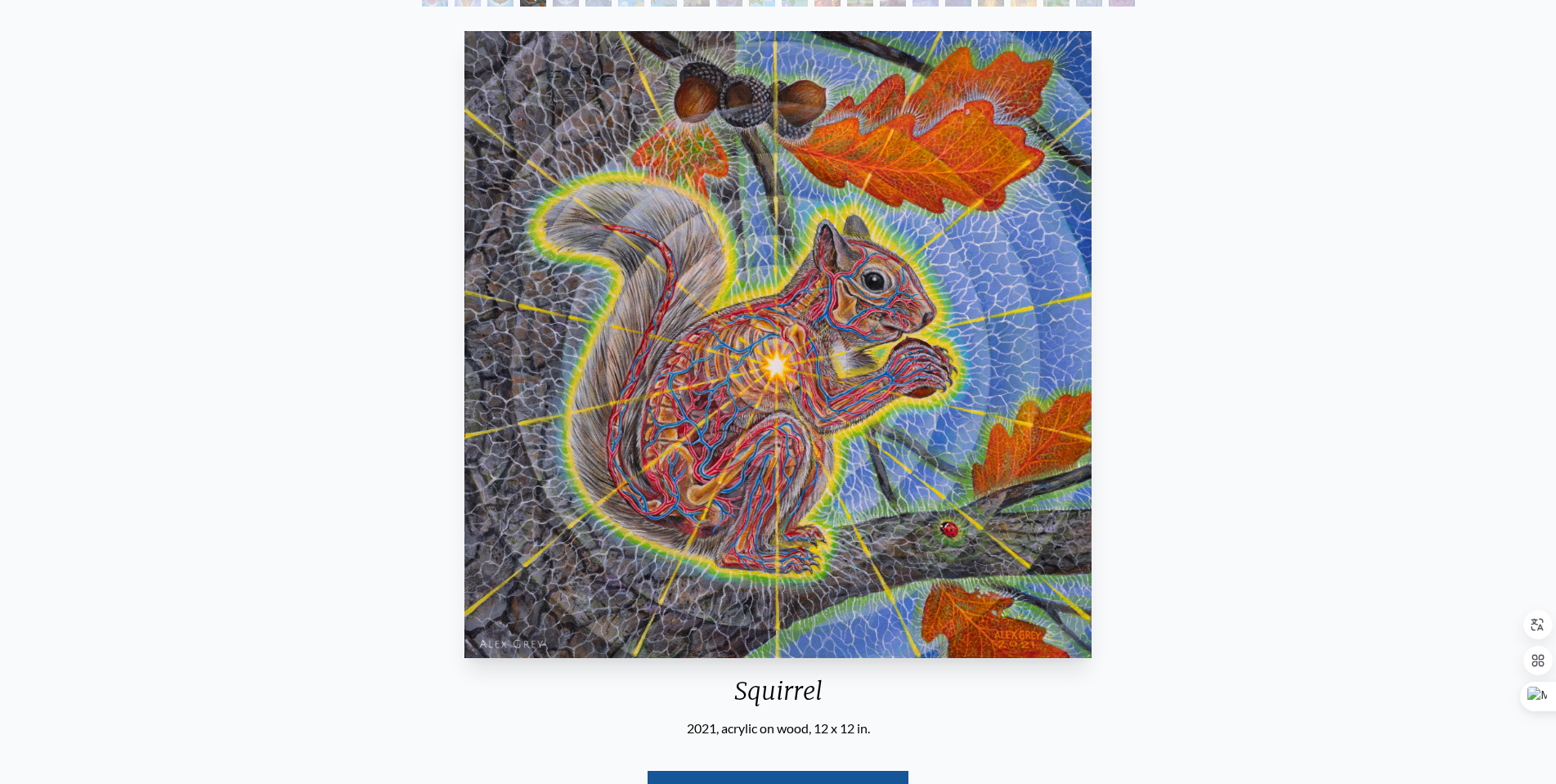
scroll to position [163, 0]
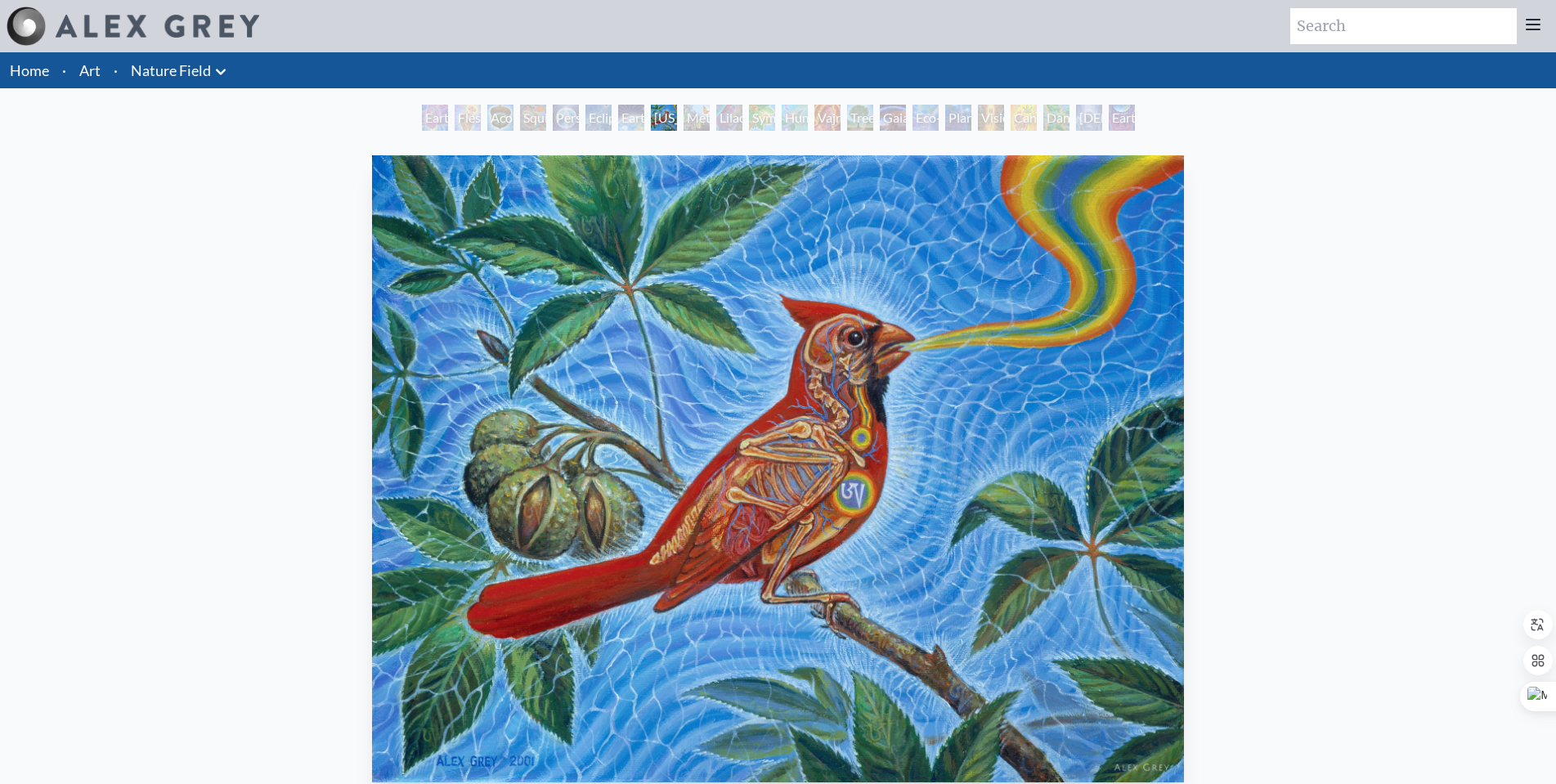
click at [938, 349] on img "8 / 22" at bounding box center [778, 468] width 813 height 627
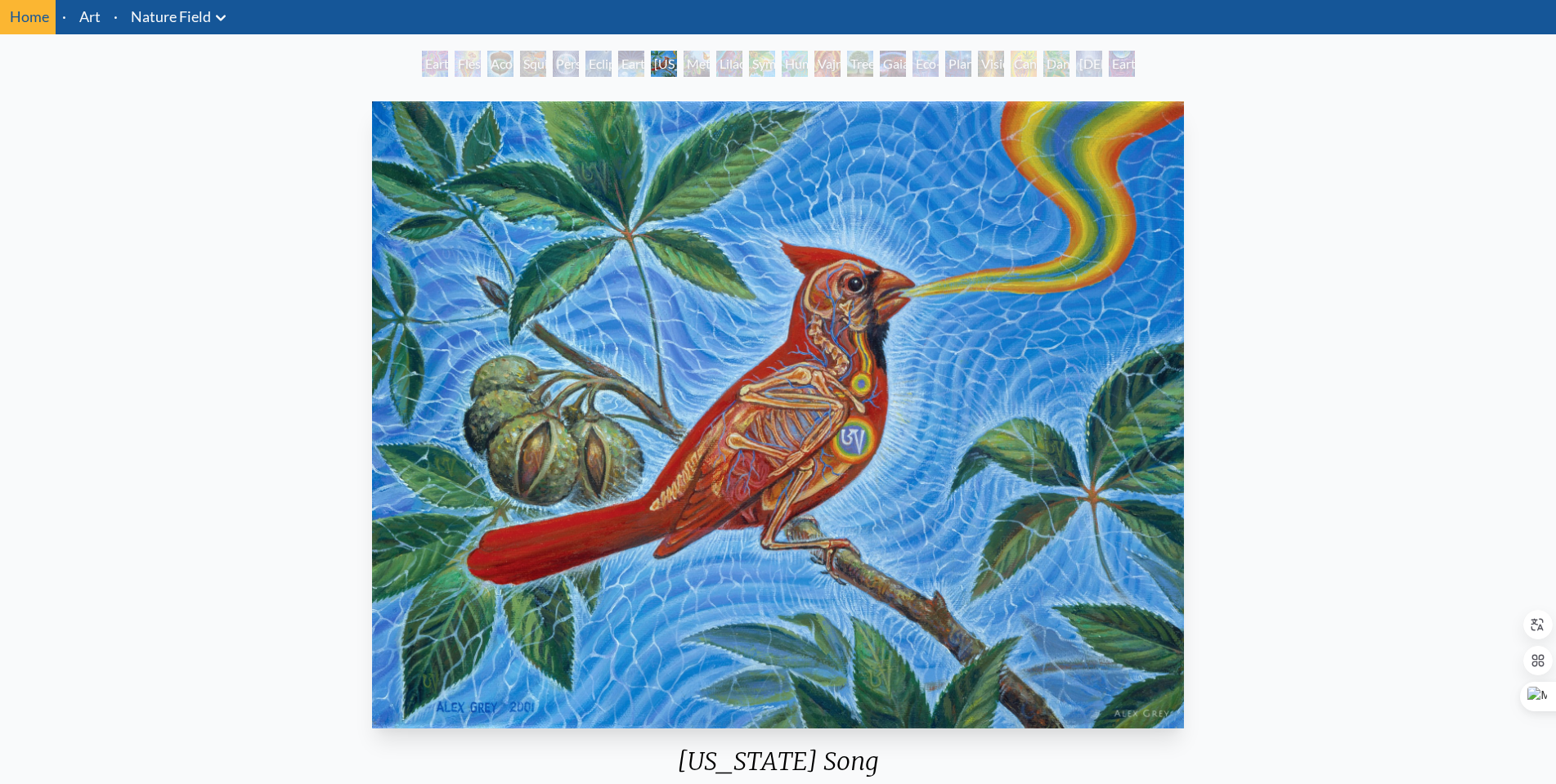
scroll to position [163, 0]
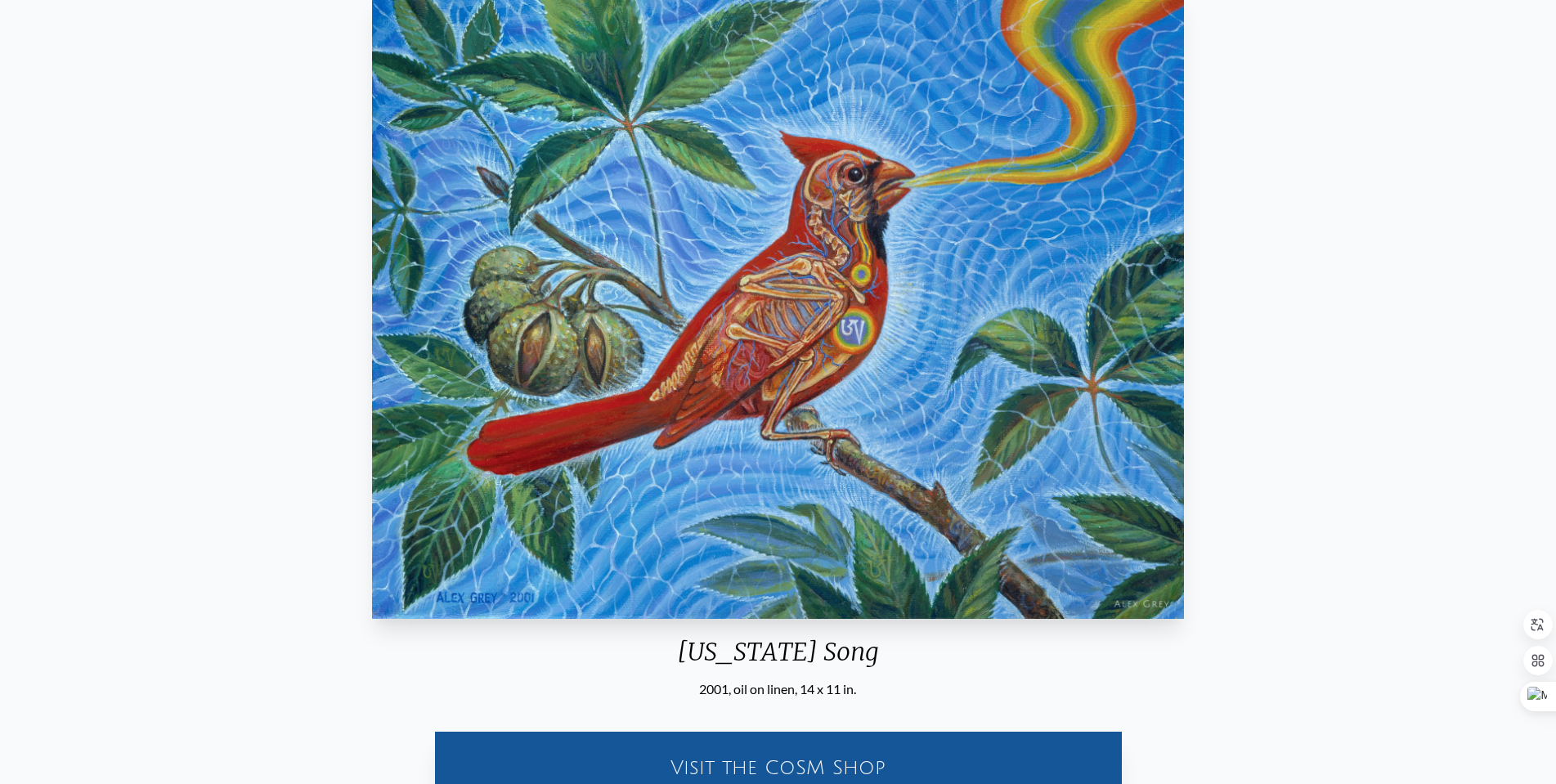
click at [851, 348] on img "8 / 22" at bounding box center [778, 305] width 813 height 627
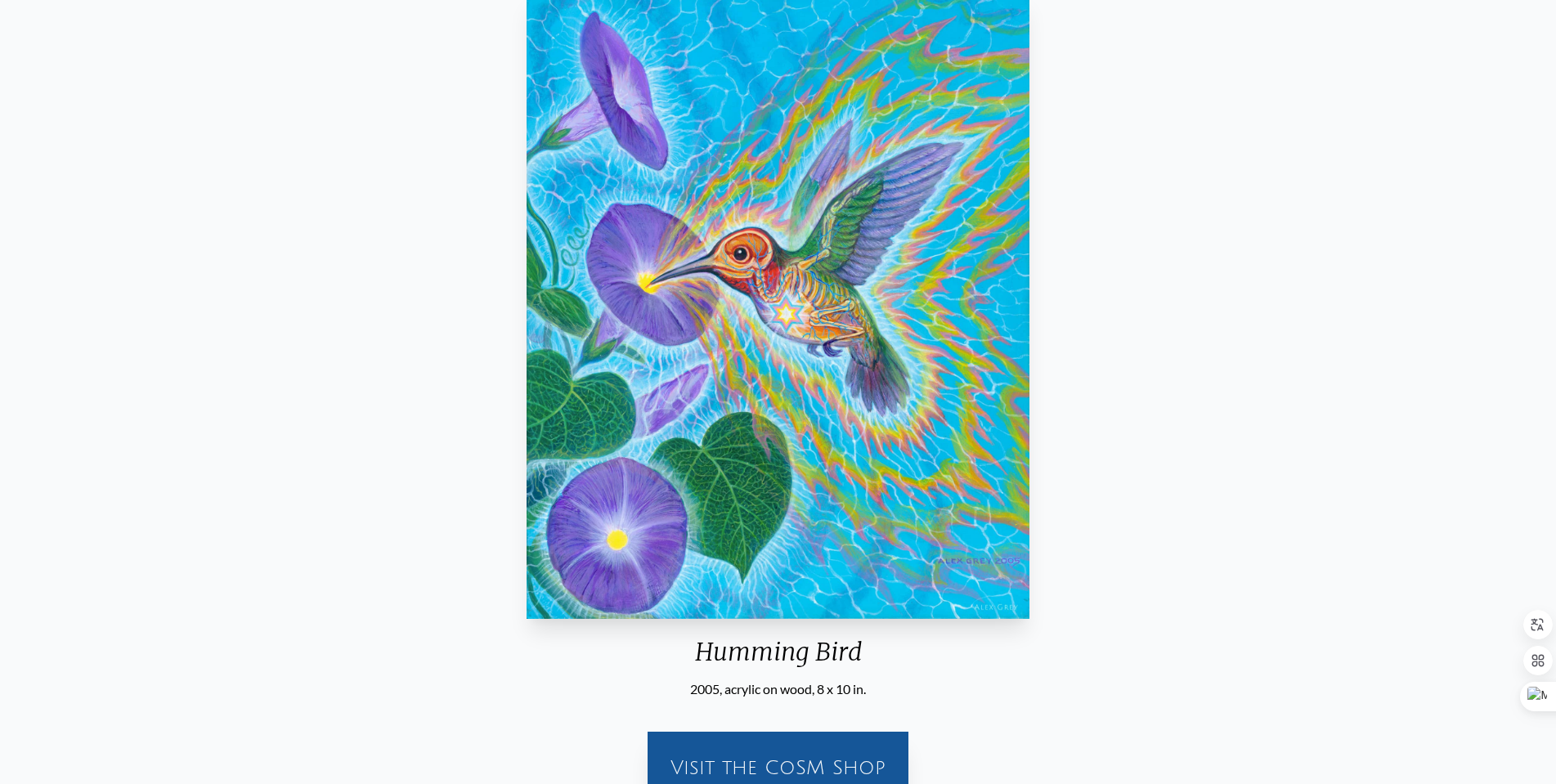
click at [867, 329] on img "12 / 22" at bounding box center [778, 305] width 503 height 627
click at [863, 368] on img "12 / 22" at bounding box center [778, 305] width 503 height 627
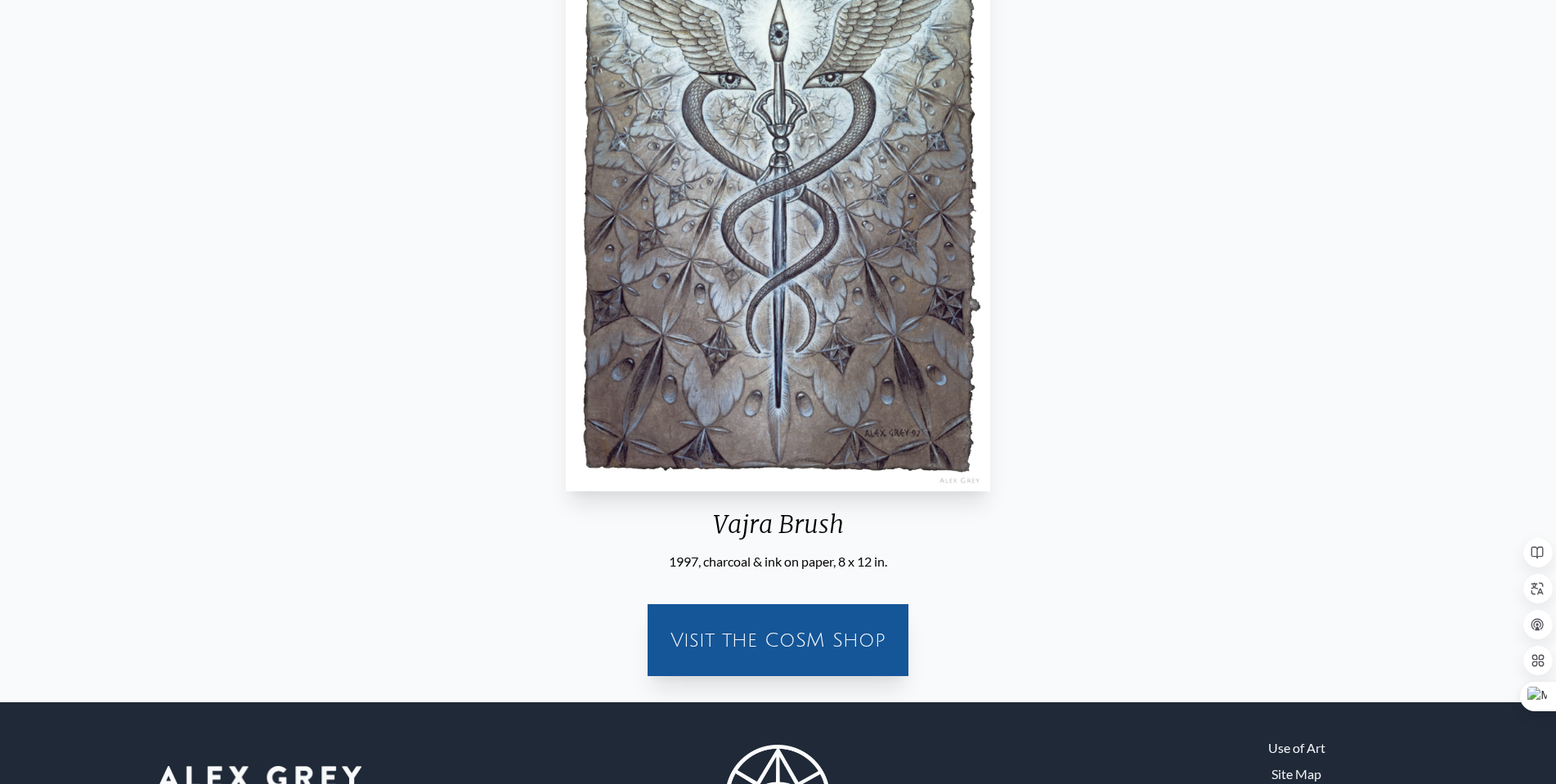
scroll to position [327, 0]
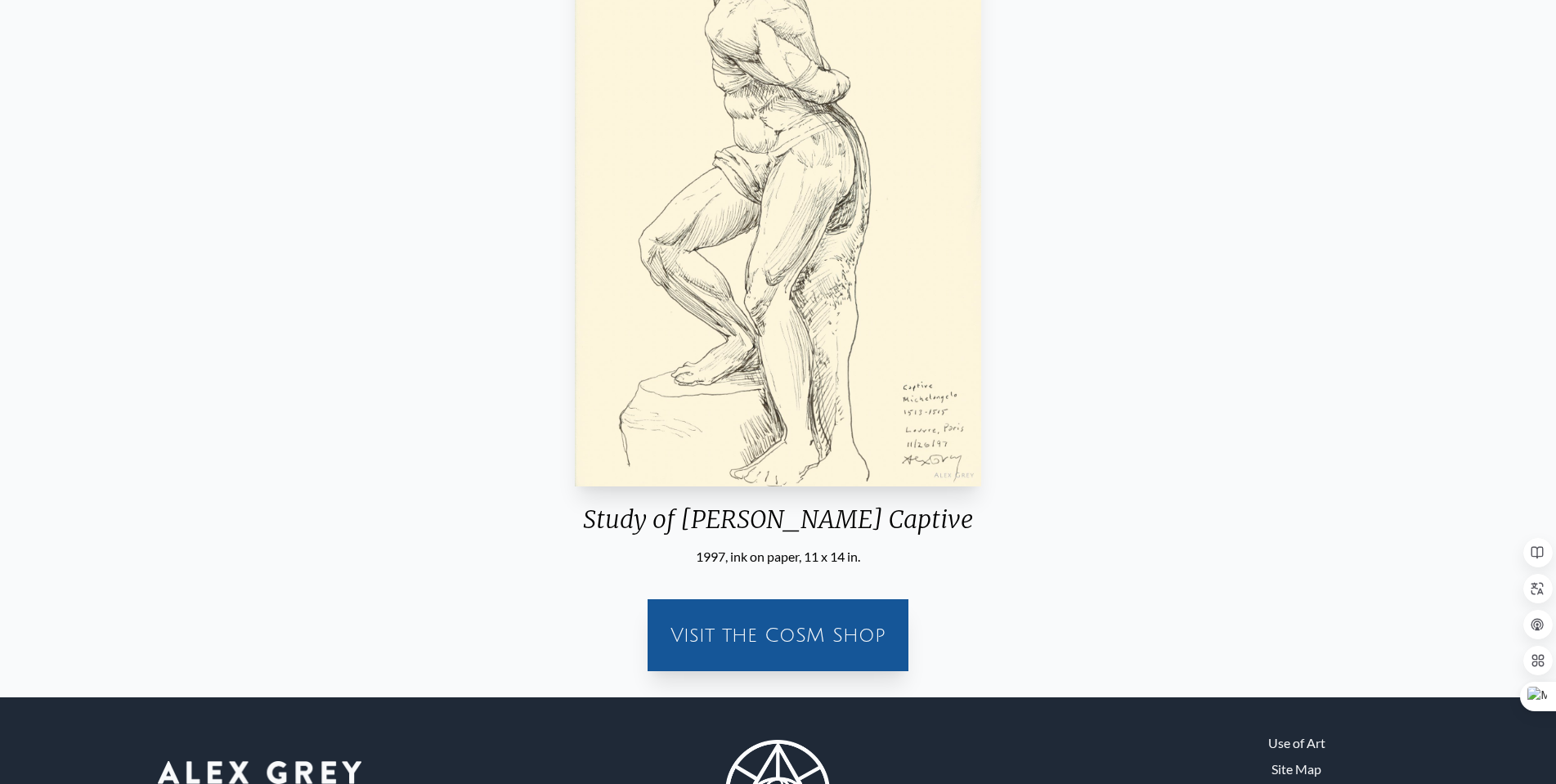
scroll to position [163, 0]
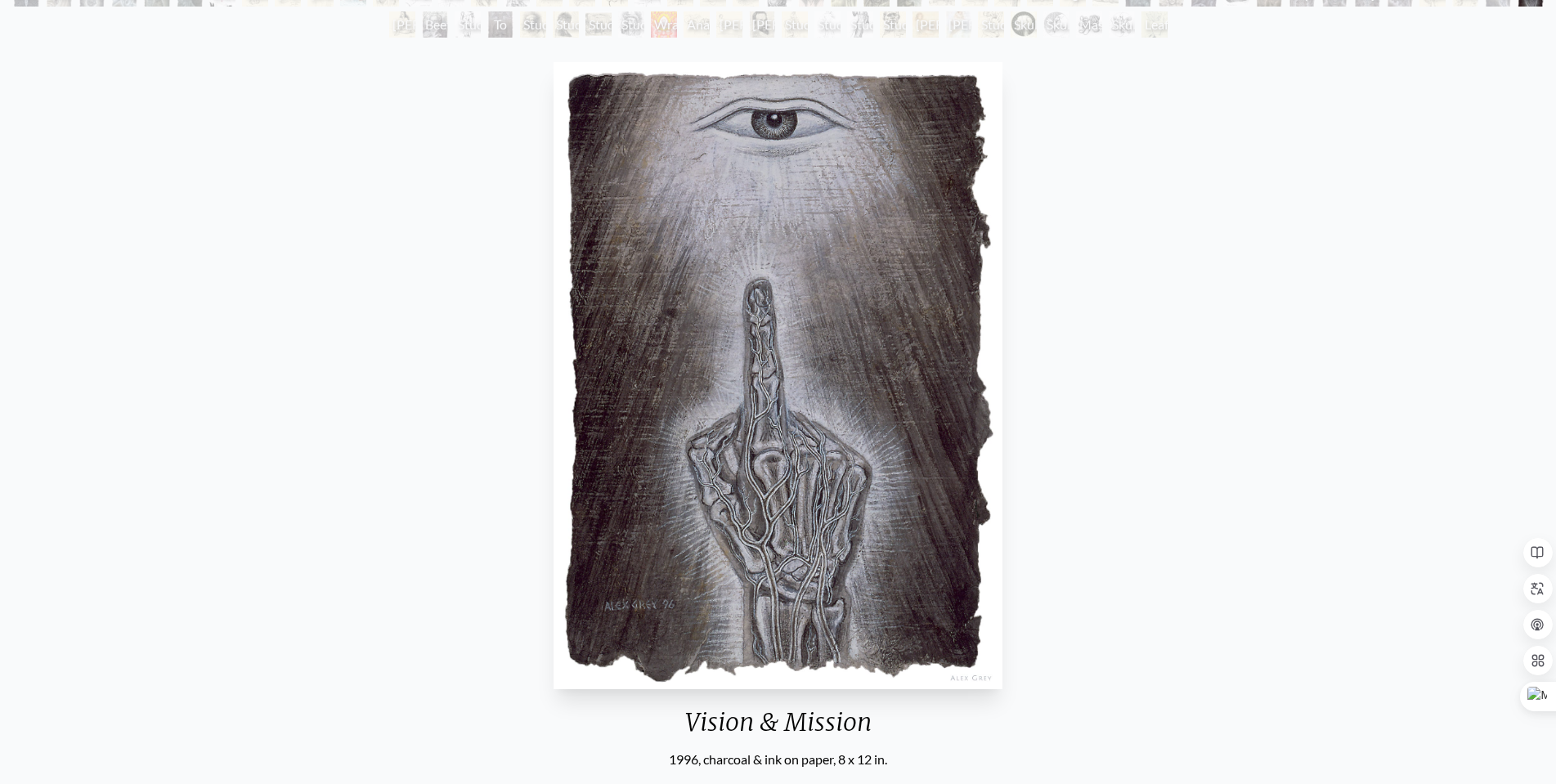
scroll to position [163, 0]
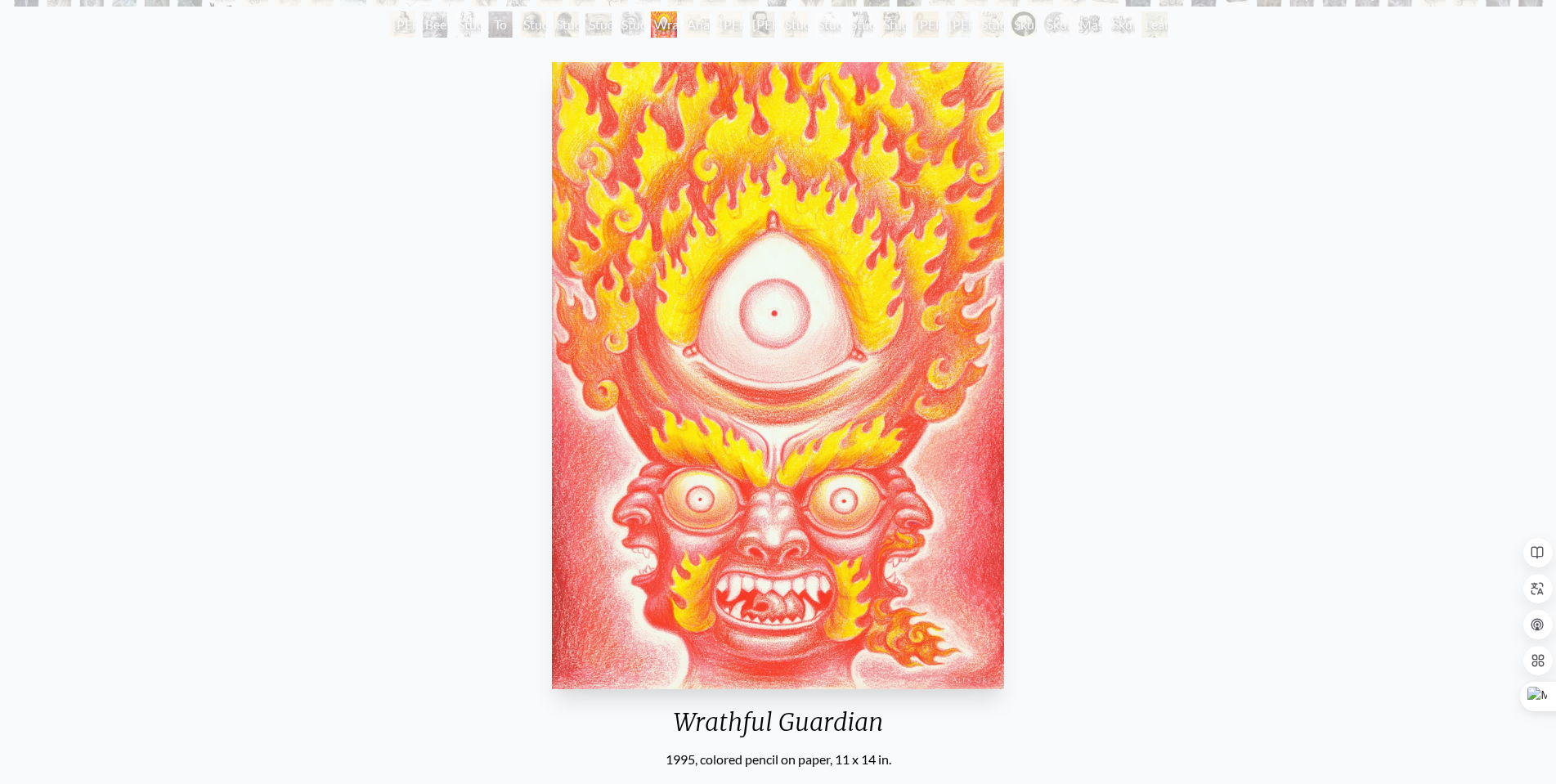
scroll to position [163, 0]
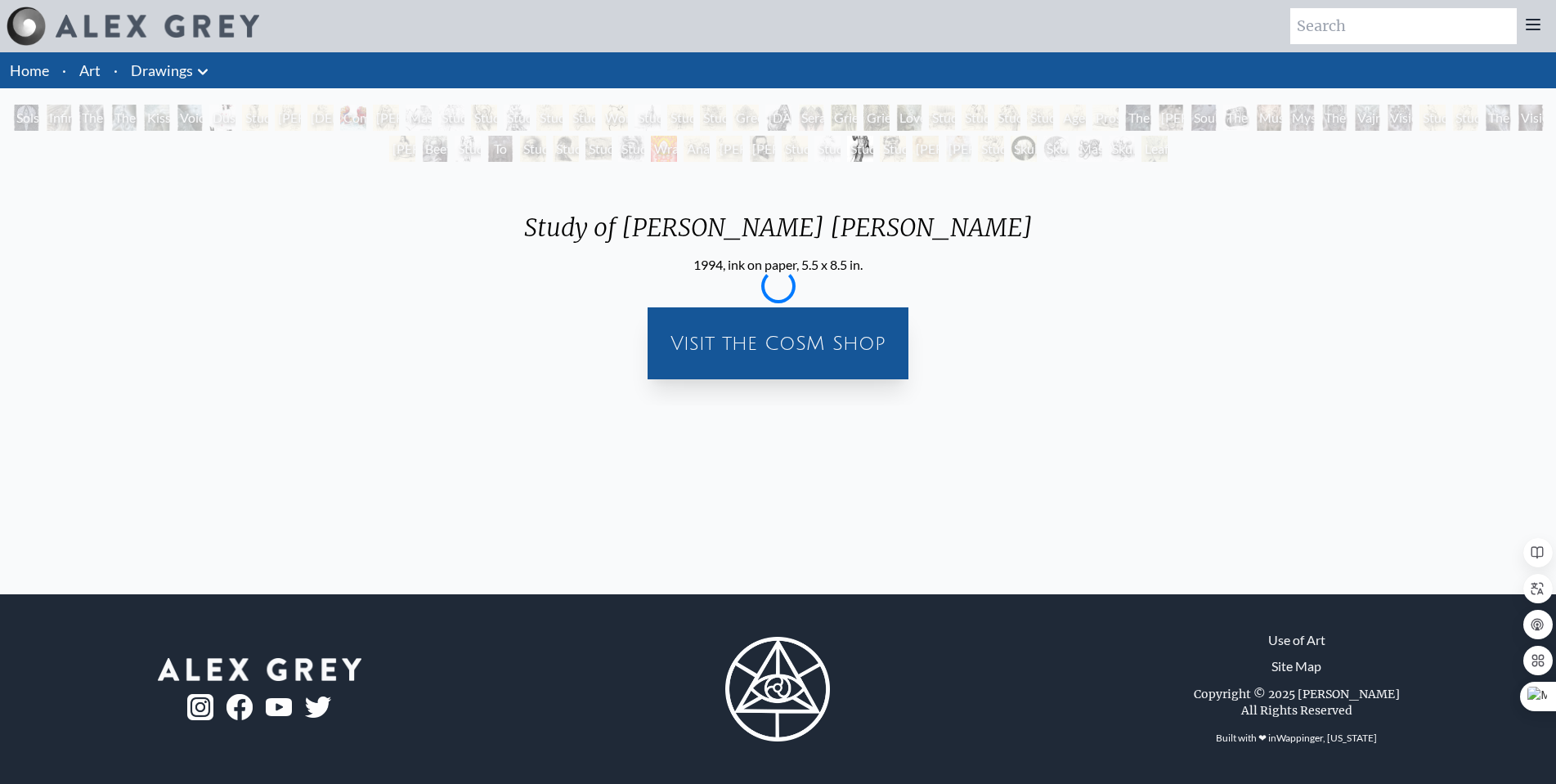
scroll to position [163, 0]
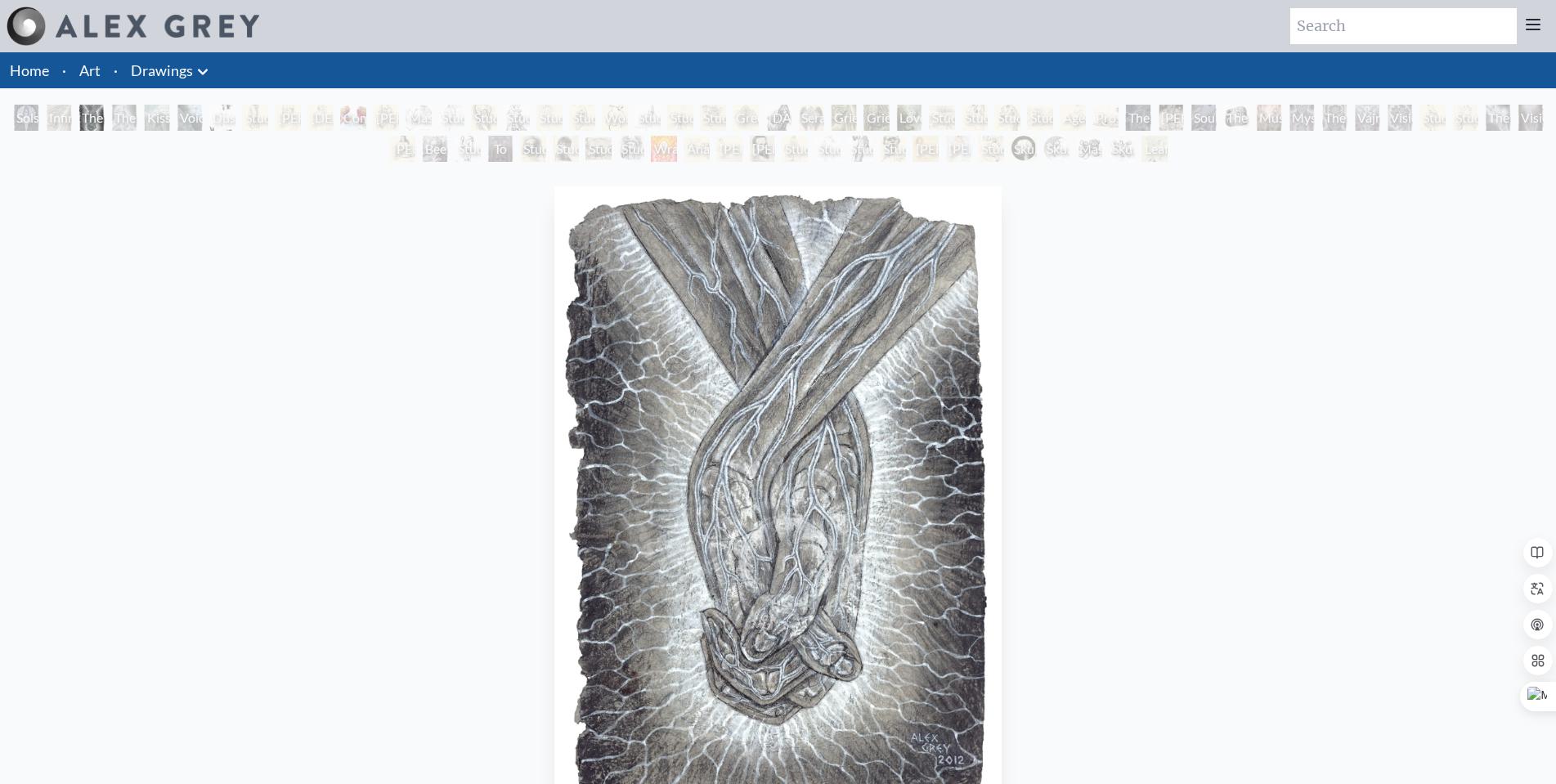
scroll to position [163, 0]
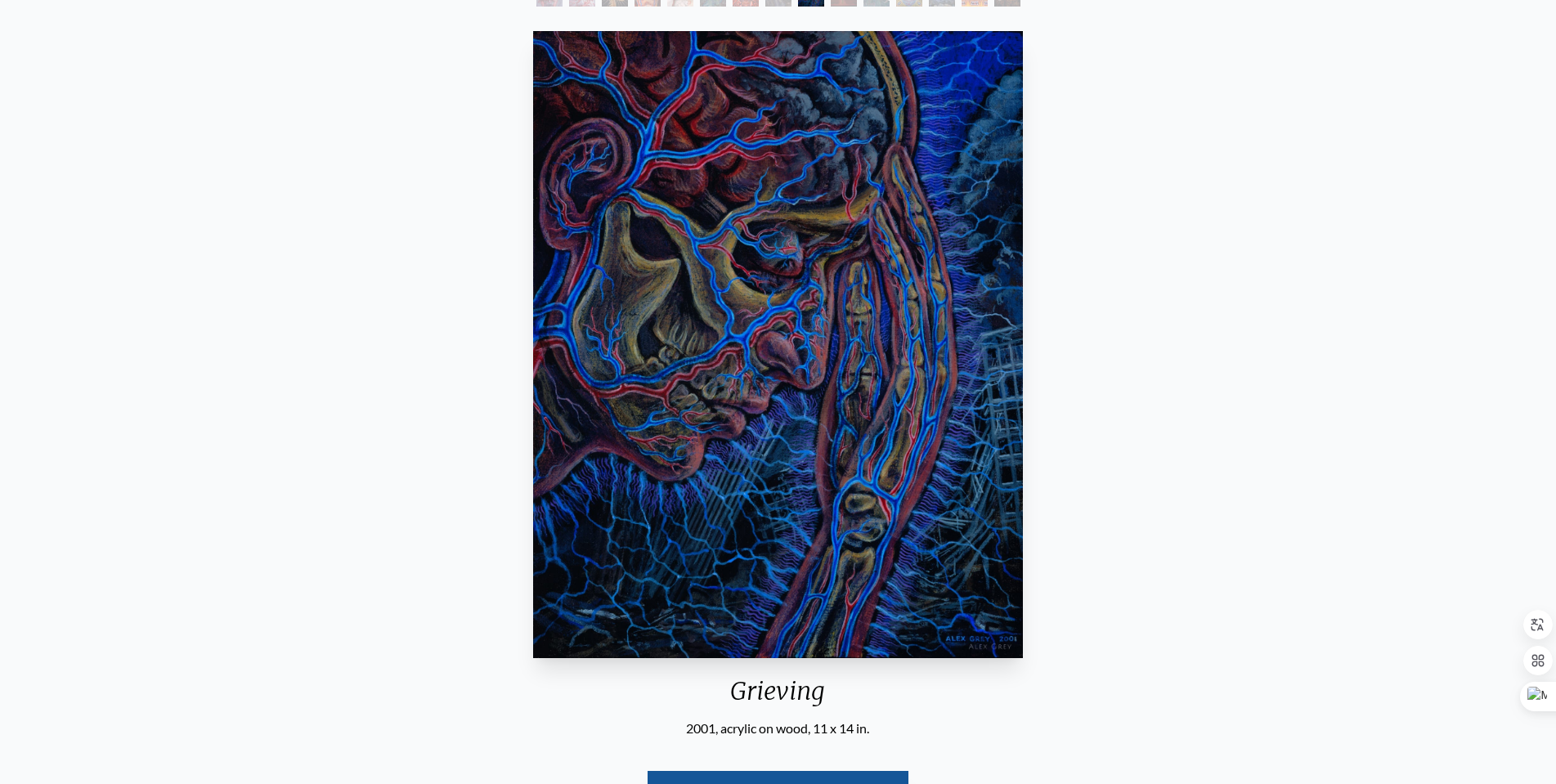
scroll to position [163, 0]
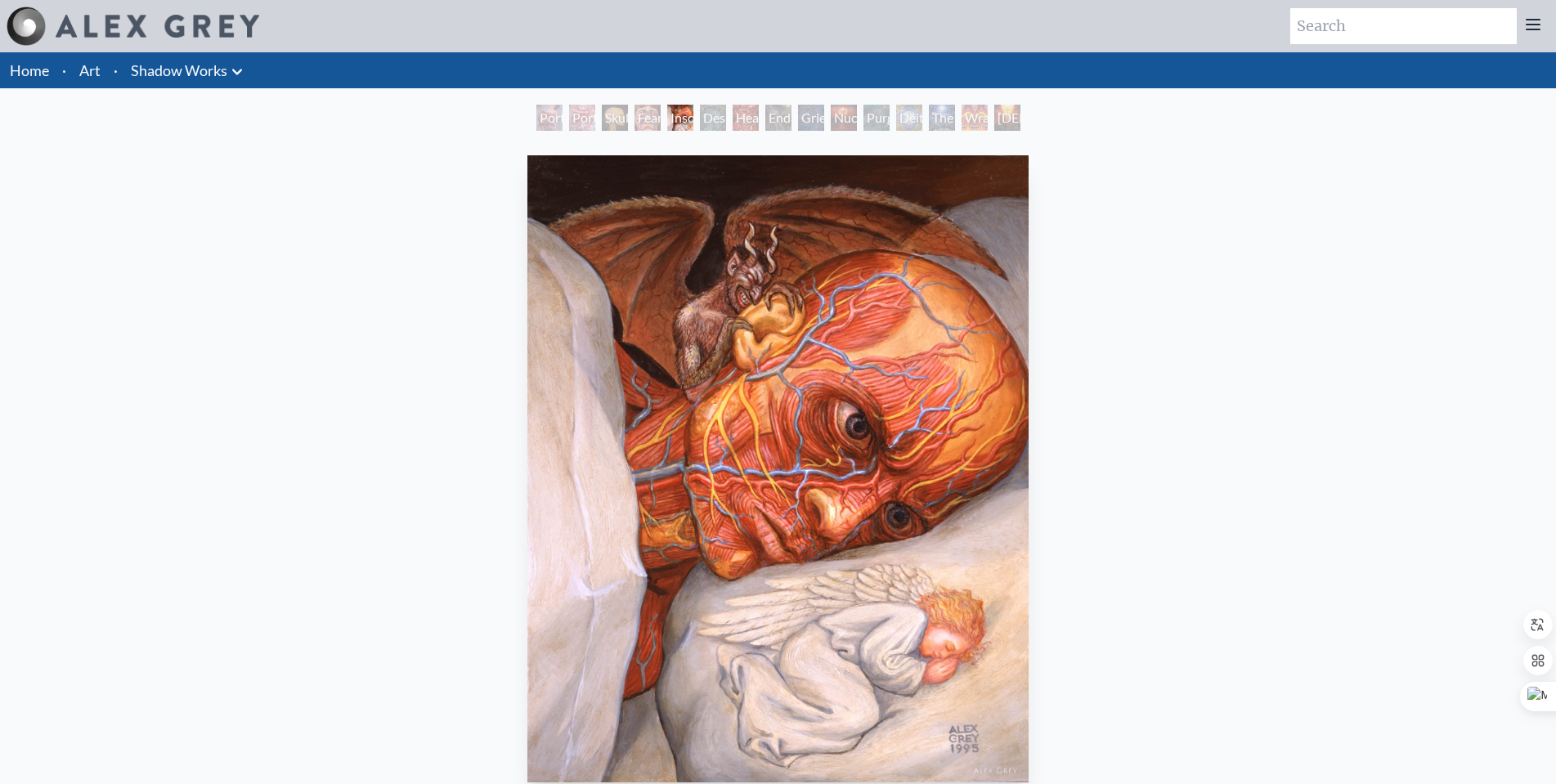
click at [953, 371] on img "5 / 15" at bounding box center [778, 468] width 501 height 627
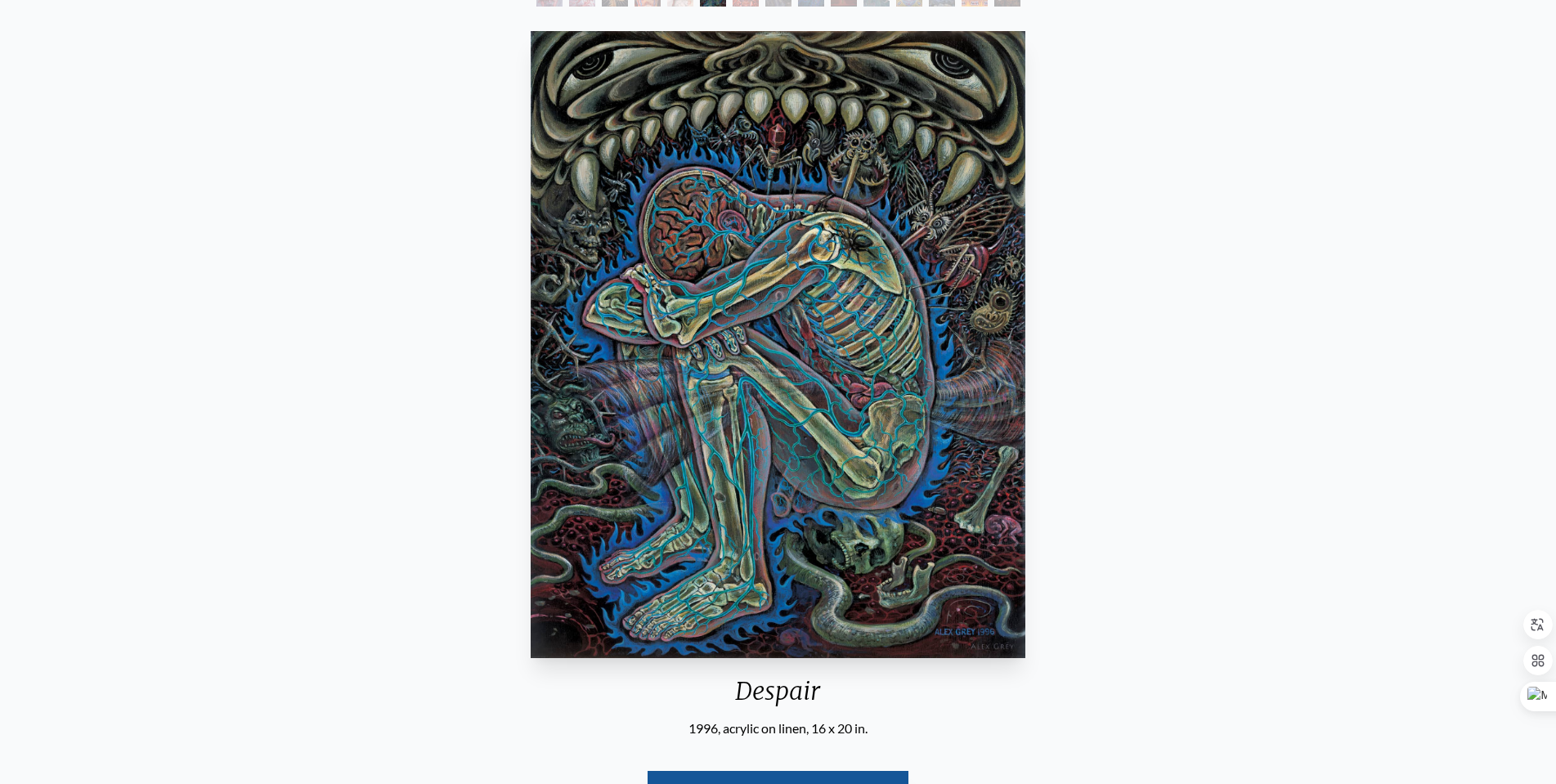
scroll to position [163, 0]
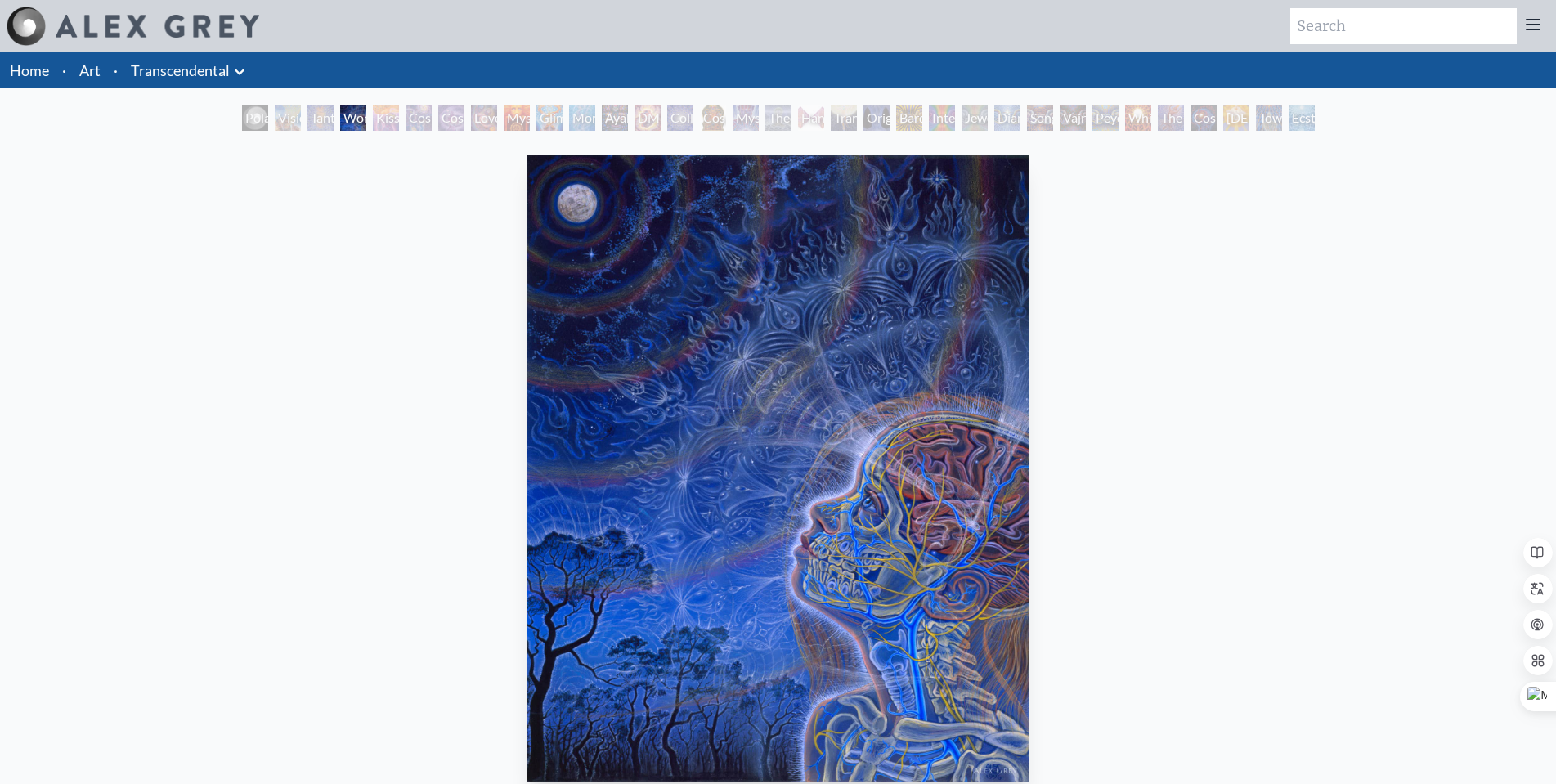
click at [802, 569] on img "4 / 33" at bounding box center [778, 468] width 502 height 627
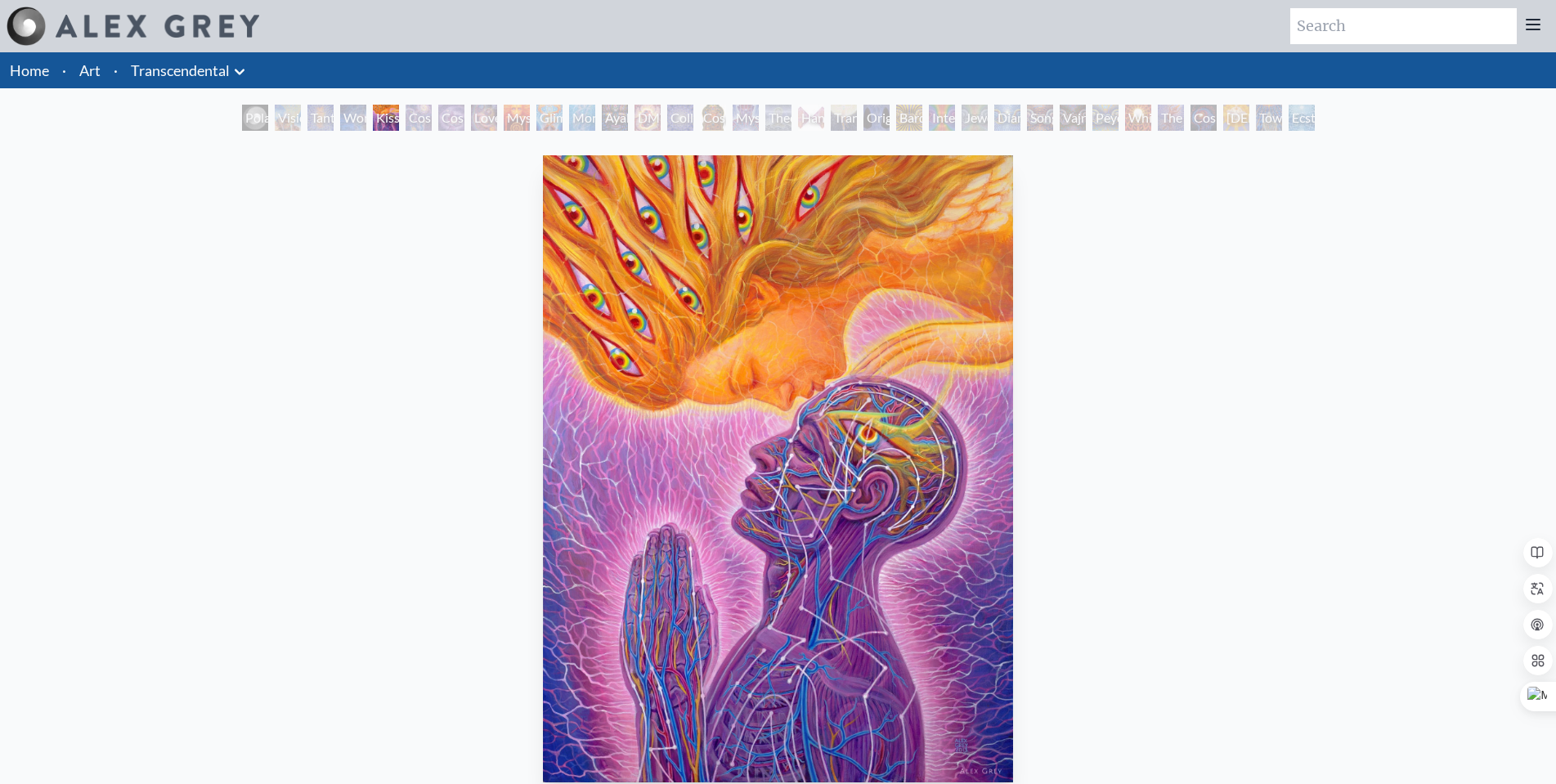
scroll to position [163, 0]
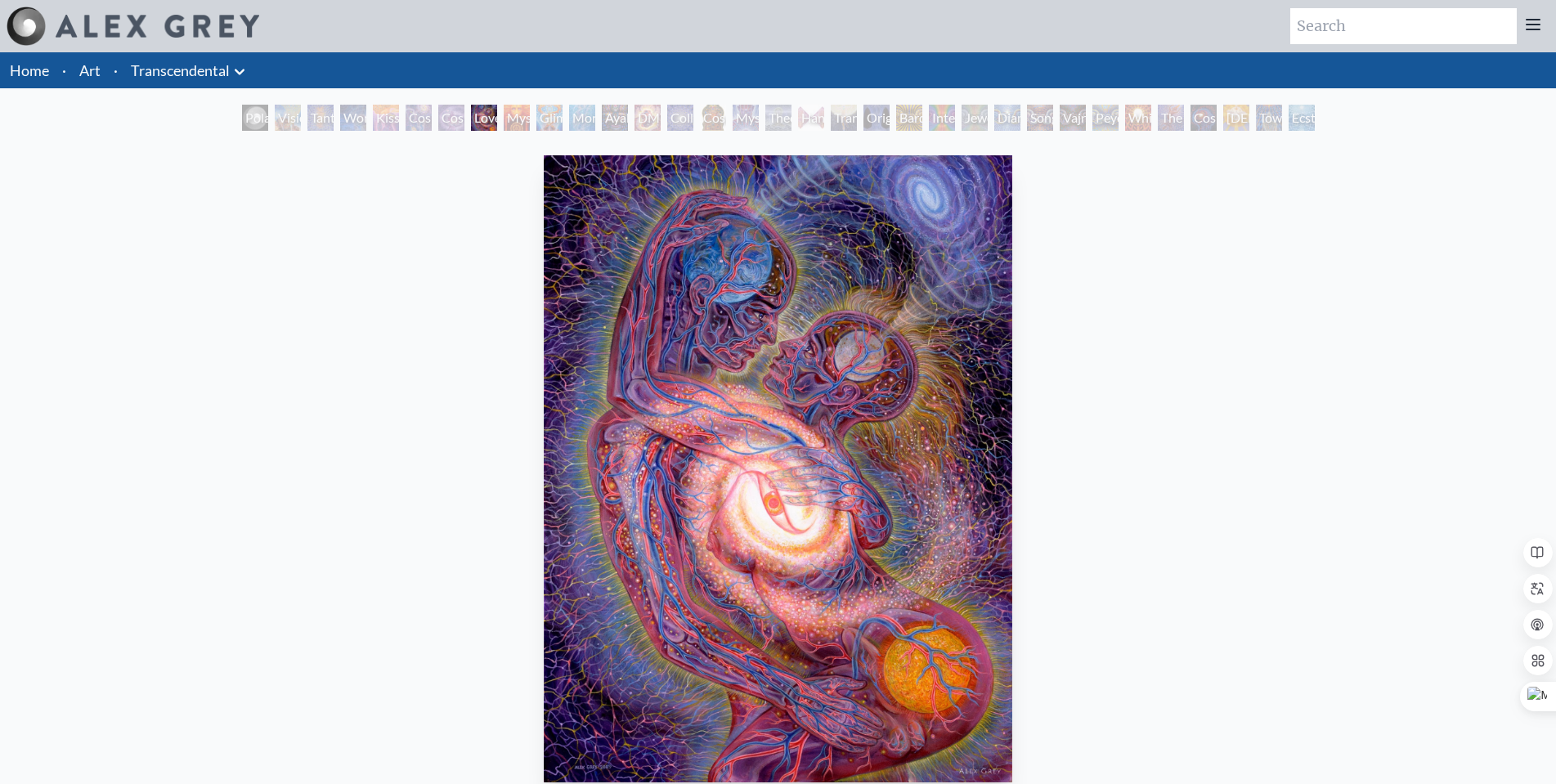
scroll to position [163, 0]
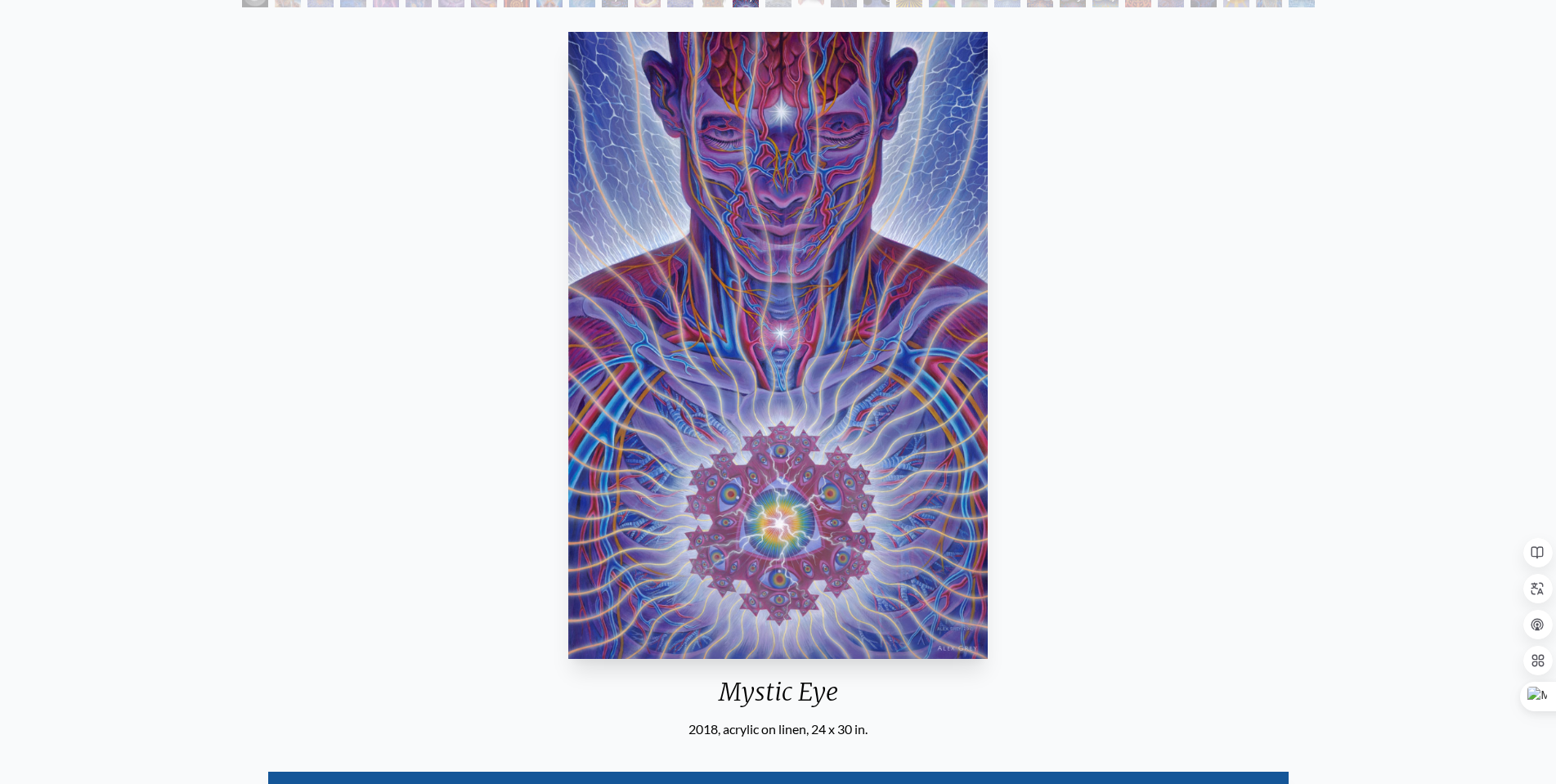
scroll to position [163, 0]
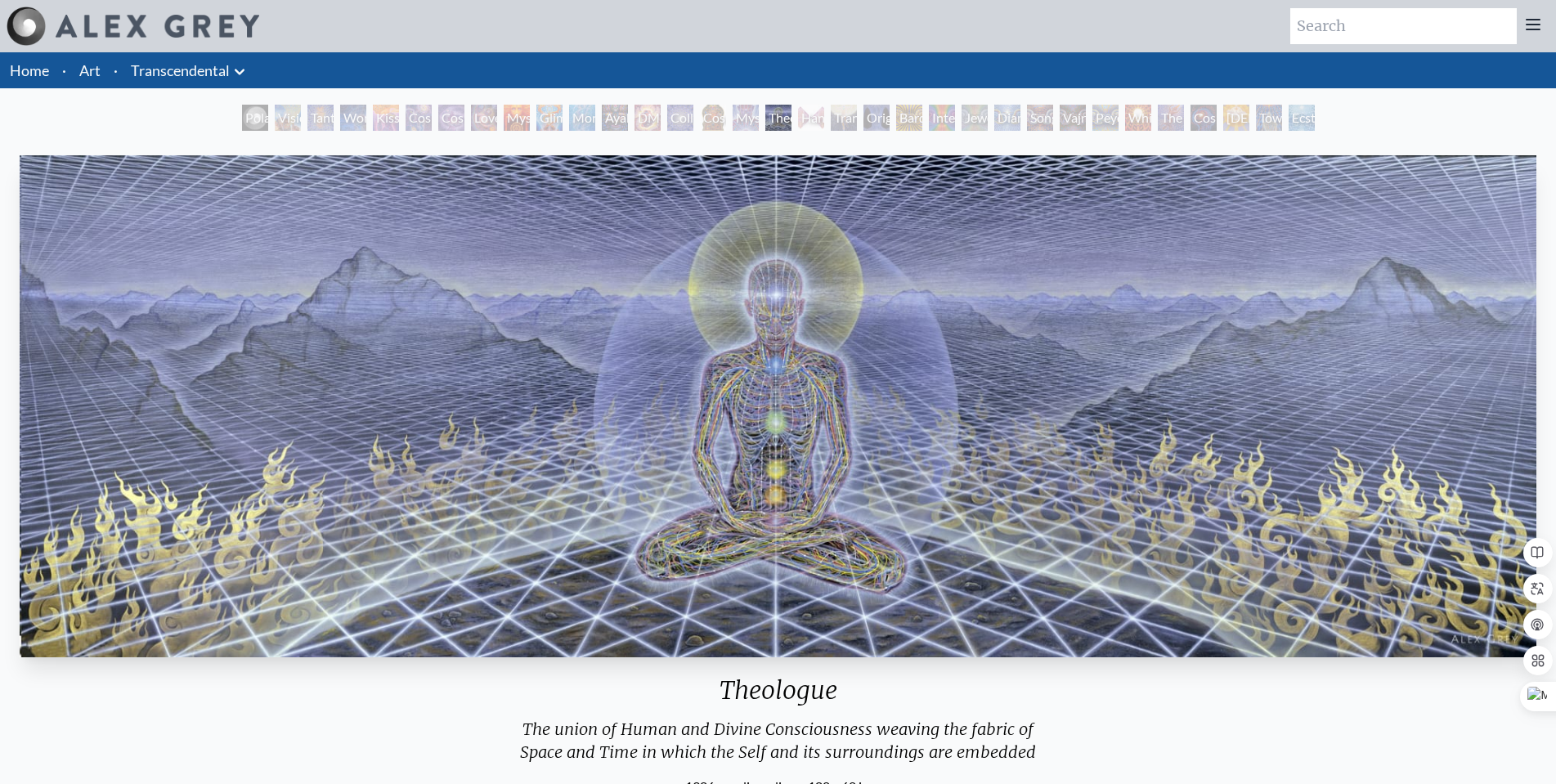
click at [923, 464] on img "17 / 33" at bounding box center [778, 406] width 1517 height 502
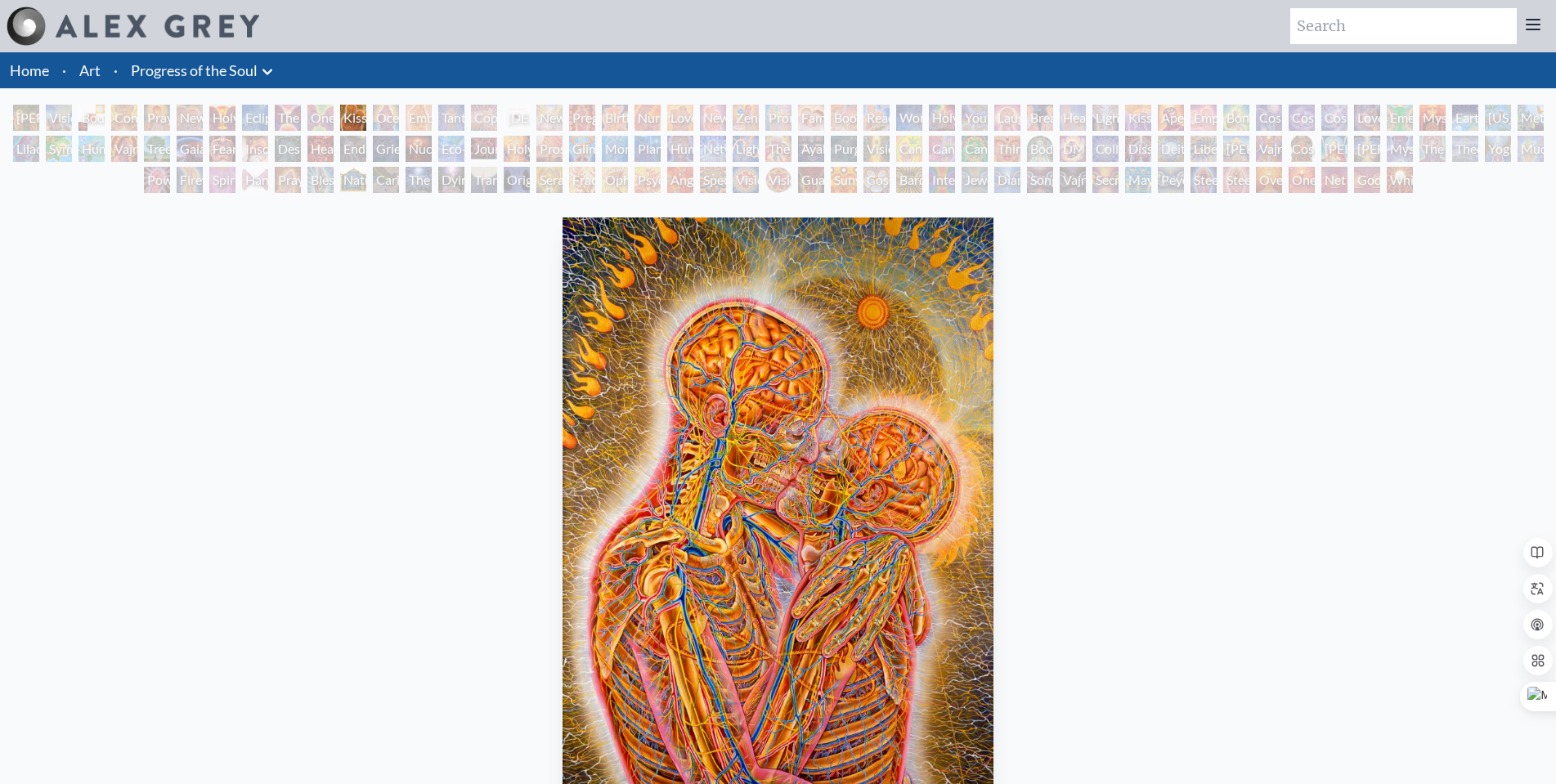
click at [858, 423] on img "11 / 133" at bounding box center [778, 530] width 431 height 627
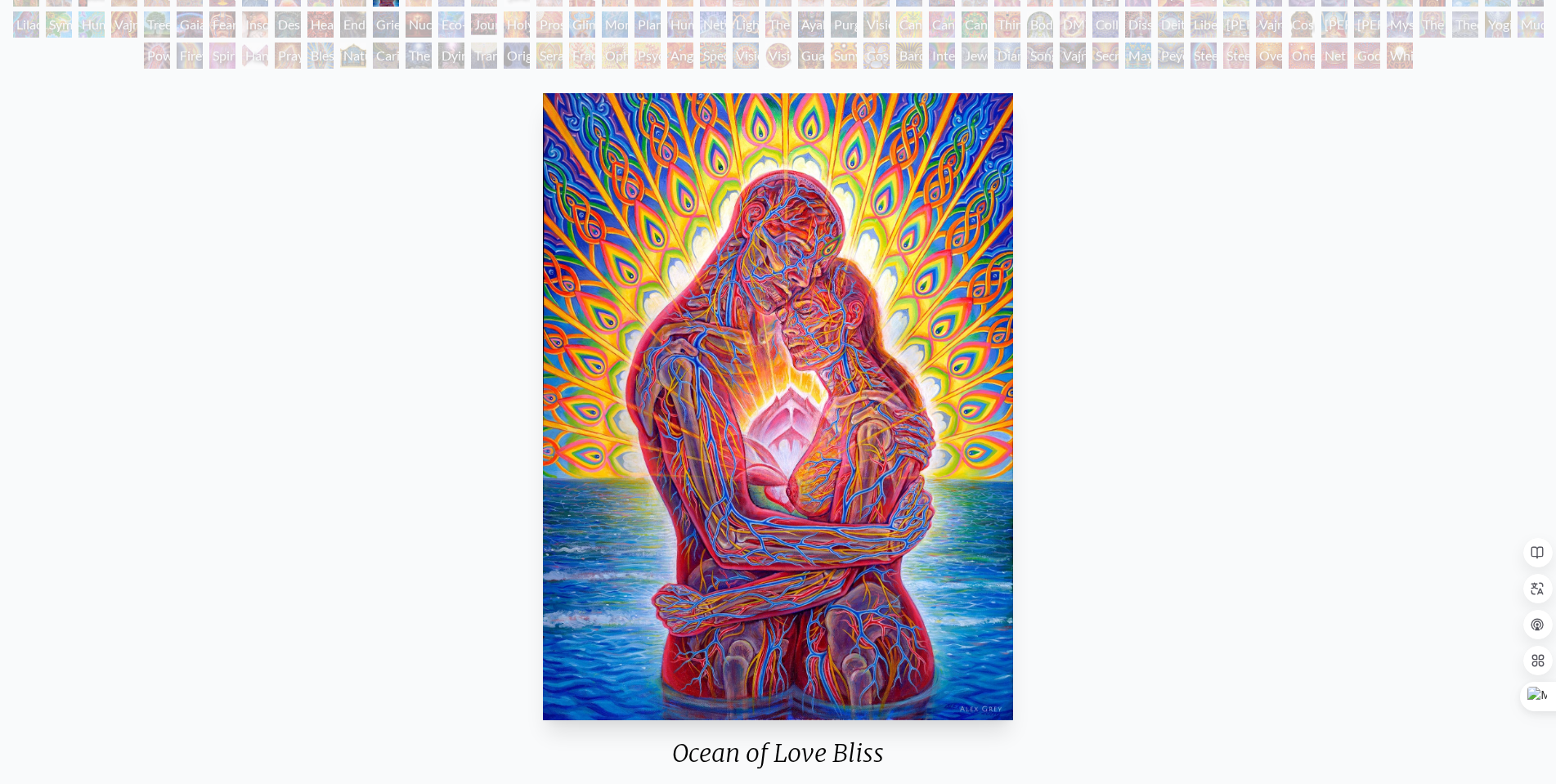
scroll to position [163, 0]
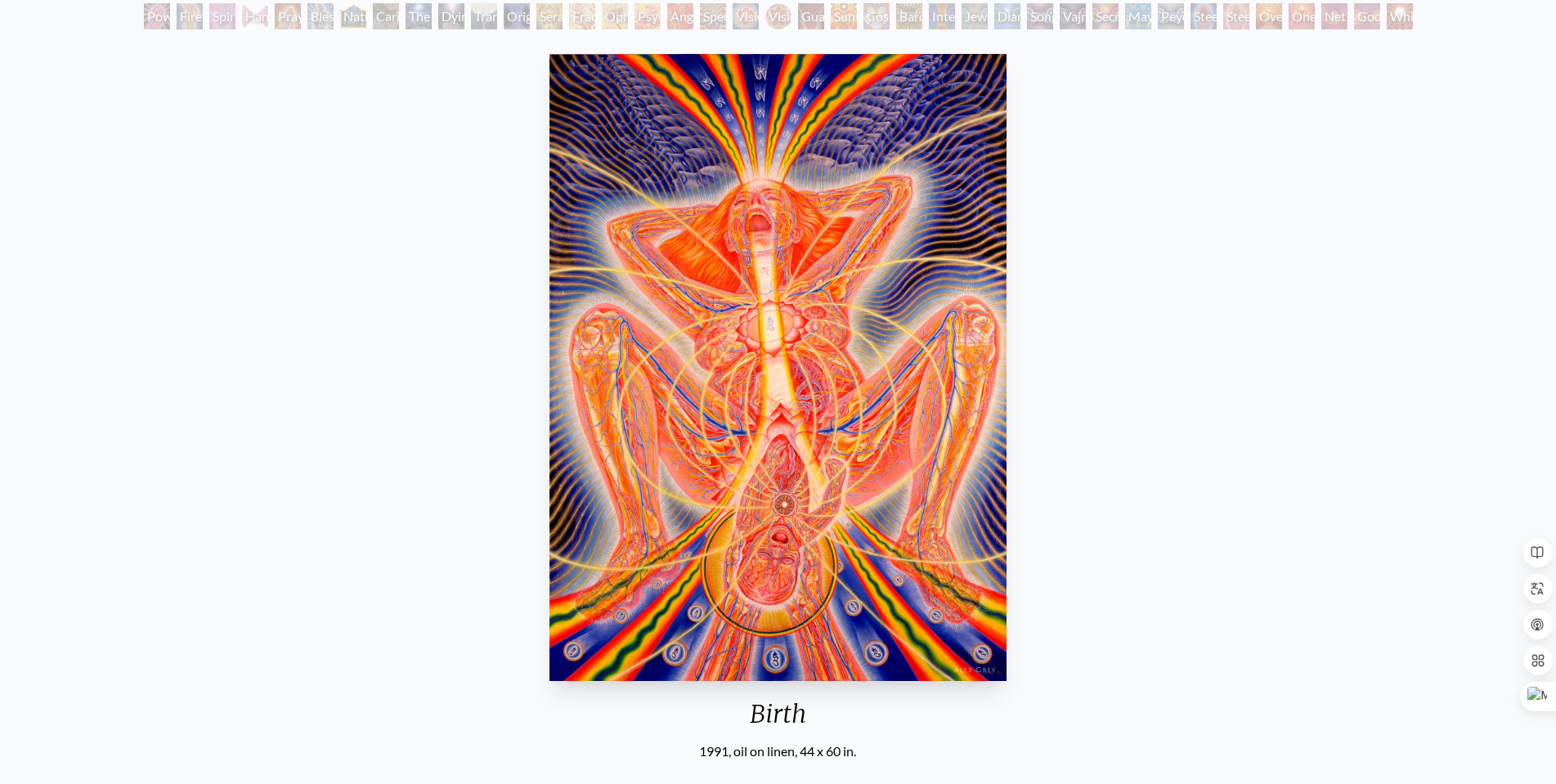
click at [1068, 225] on div "Birth 1991, oil on linen, 44 x 60 in. Visit the CoSM Shop Birth - Mini Poster" at bounding box center [778, 646] width 1530 height 1198
click at [785, 442] on img "19 / 133" at bounding box center [778, 367] width 457 height 627
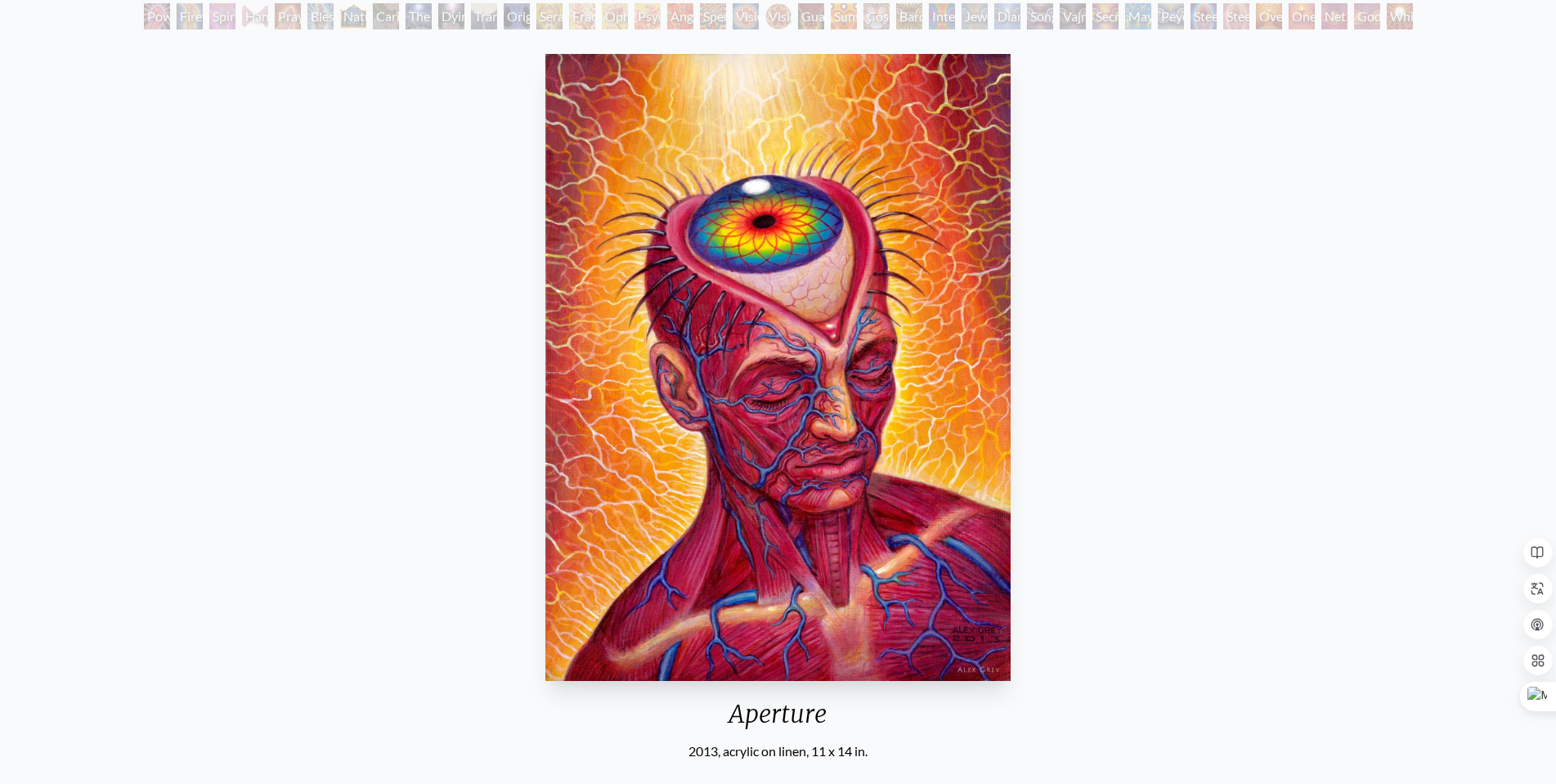
click at [919, 335] on img "36 / 133" at bounding box center [778, 367] width 464 height 627
click at [824, 191] on img "36 / 133" at bounding box center [778, 367] width 464 height 627
